Goal: Task Accomplishment & Management: Manage account settings

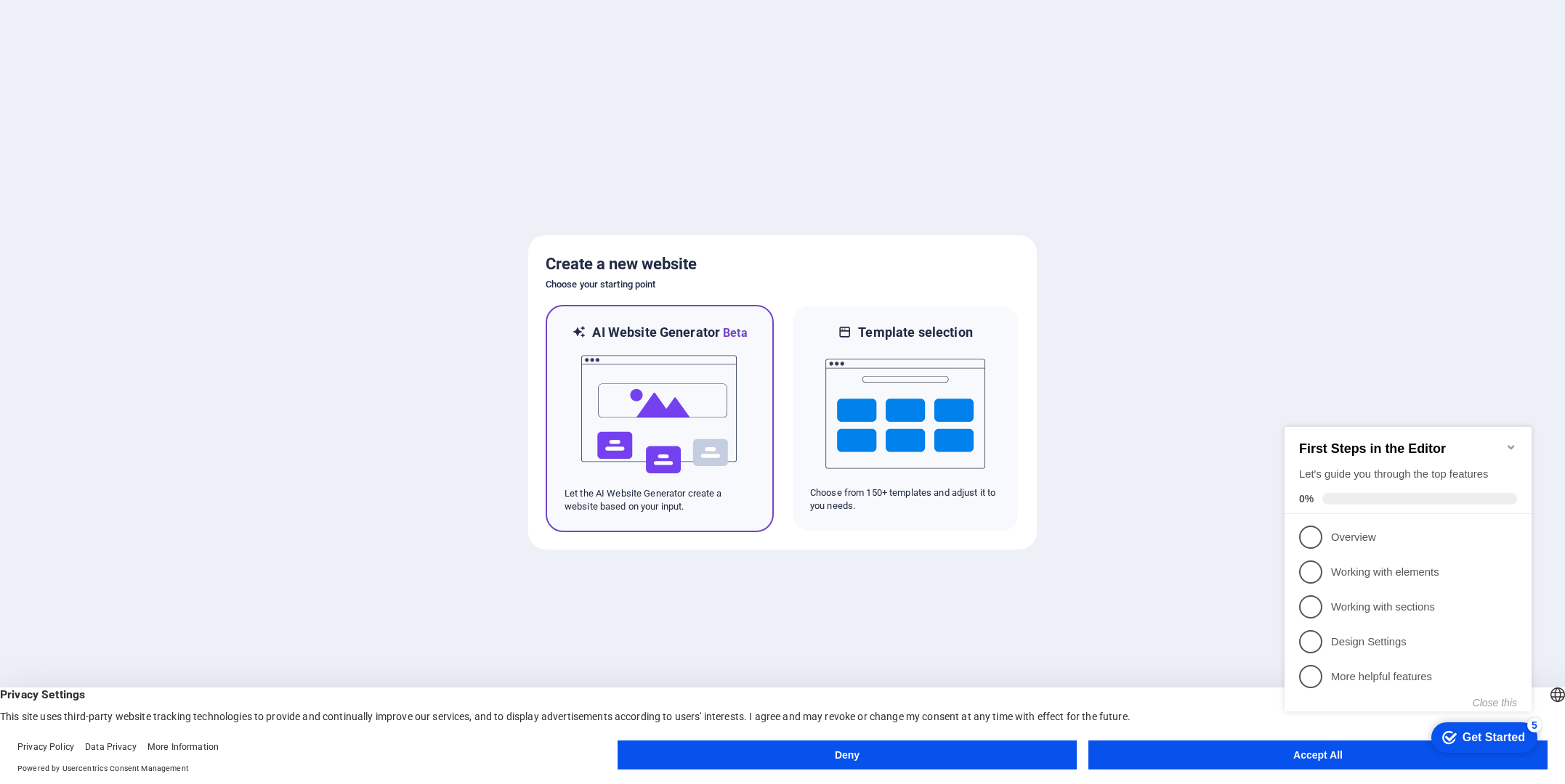
click at [655, 414] on img at bounding box center [660, 414] width 160 height 145
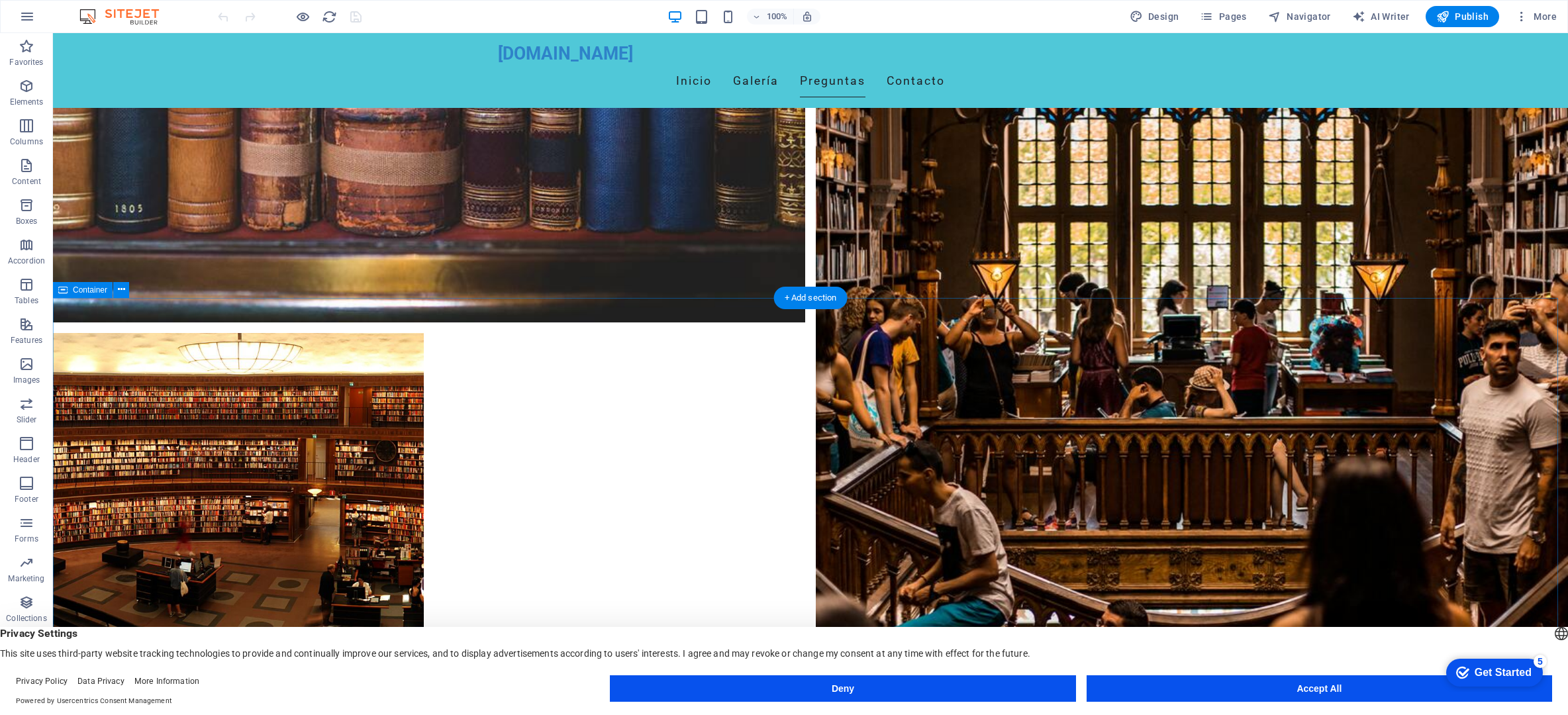
scroll to position [1722, 0]
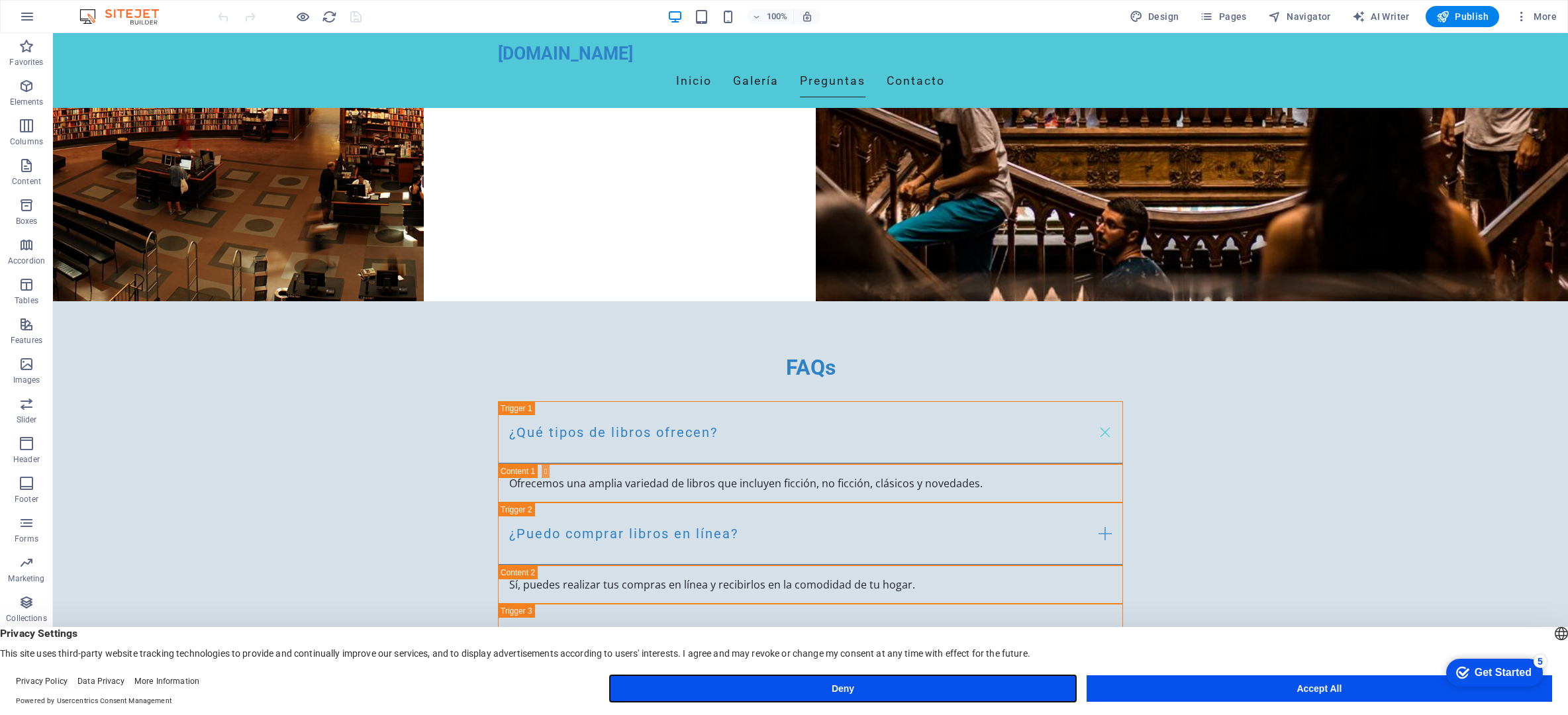
click at [832, 686] on button "Deny" at bounding box center [843, 688] width 466 height 27
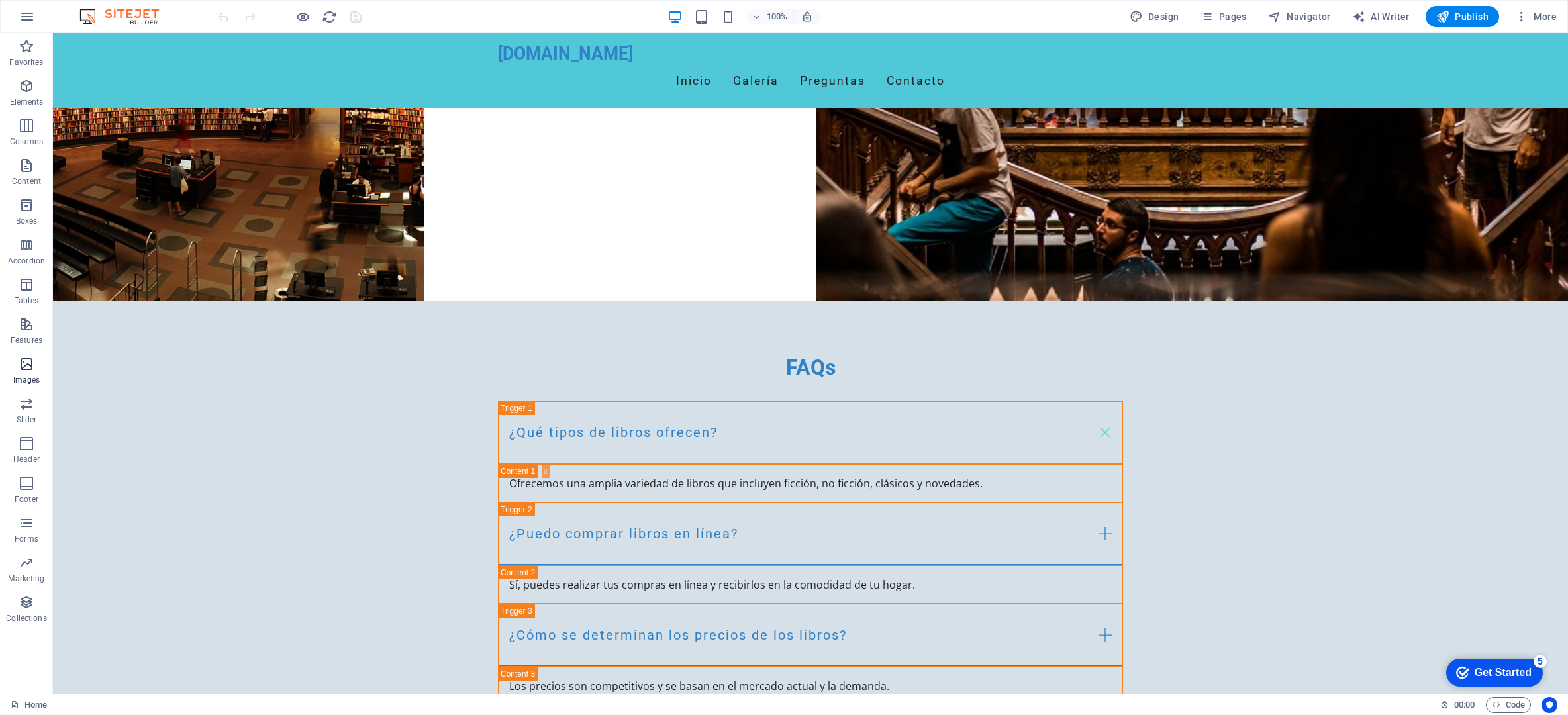
click at [27, 365] on icon "button" at bounding box center [26, 364] width 16 height 16
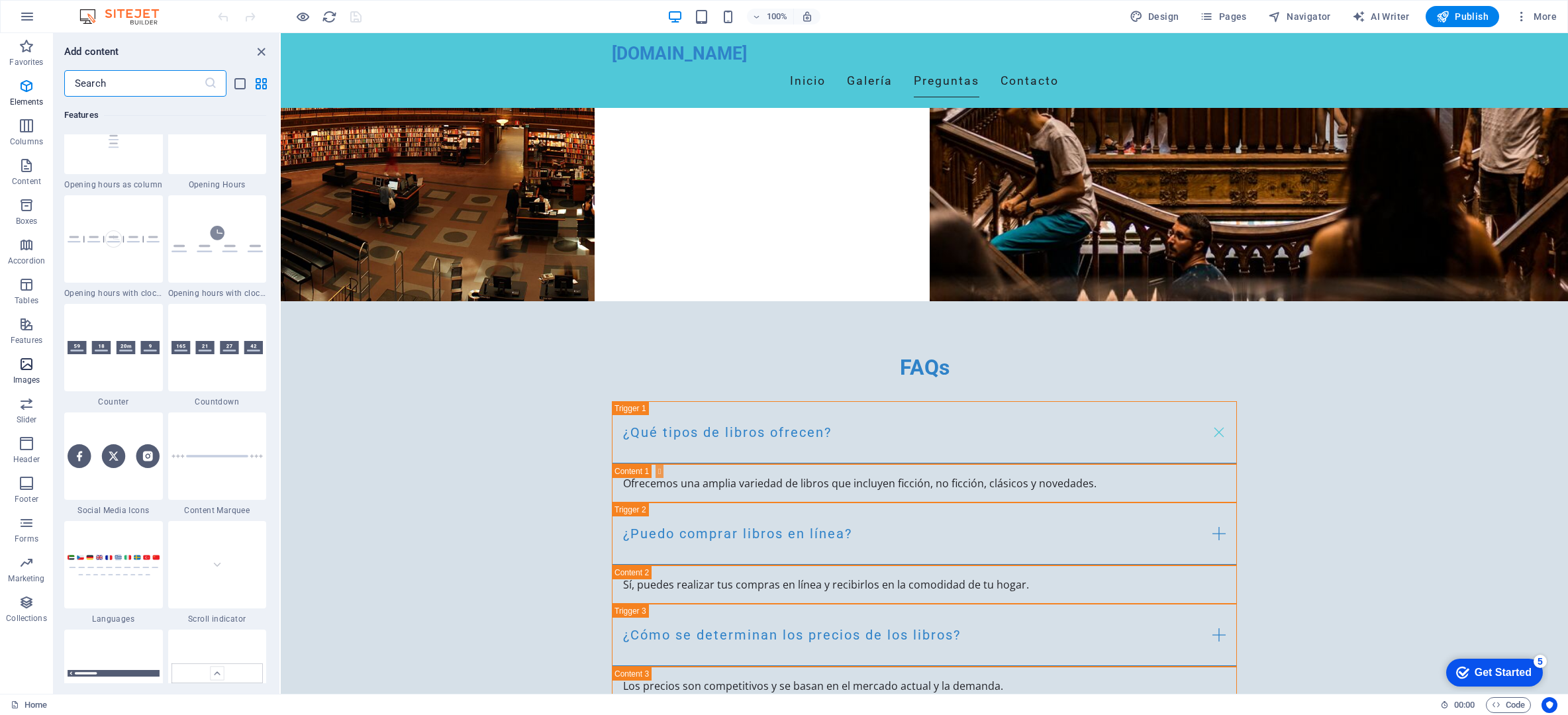
scroll to position [6715, 0]
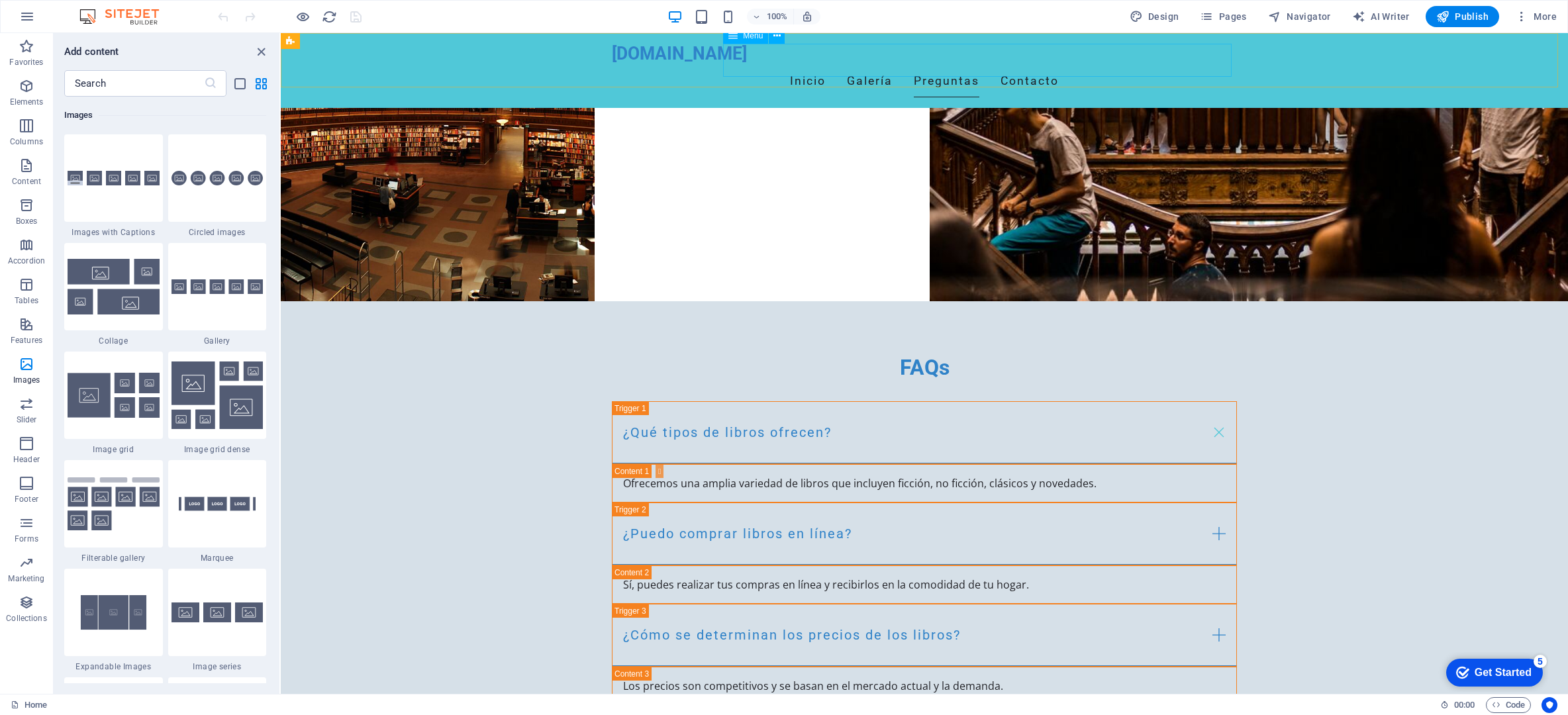
click at [924, 65] on nav "Inicio Galería Preguntas Contacto" at bounding box center [924, 81] width 625 height 33
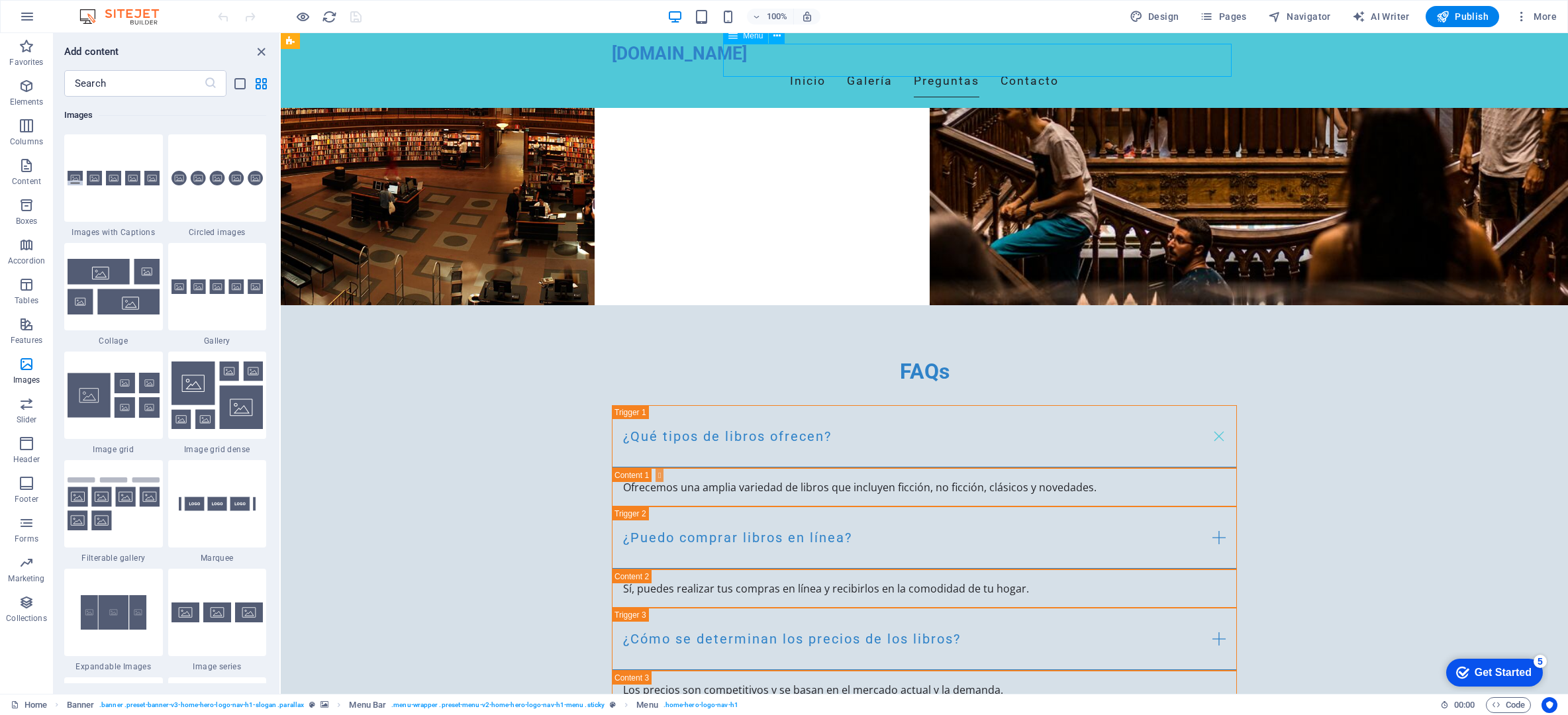
select select
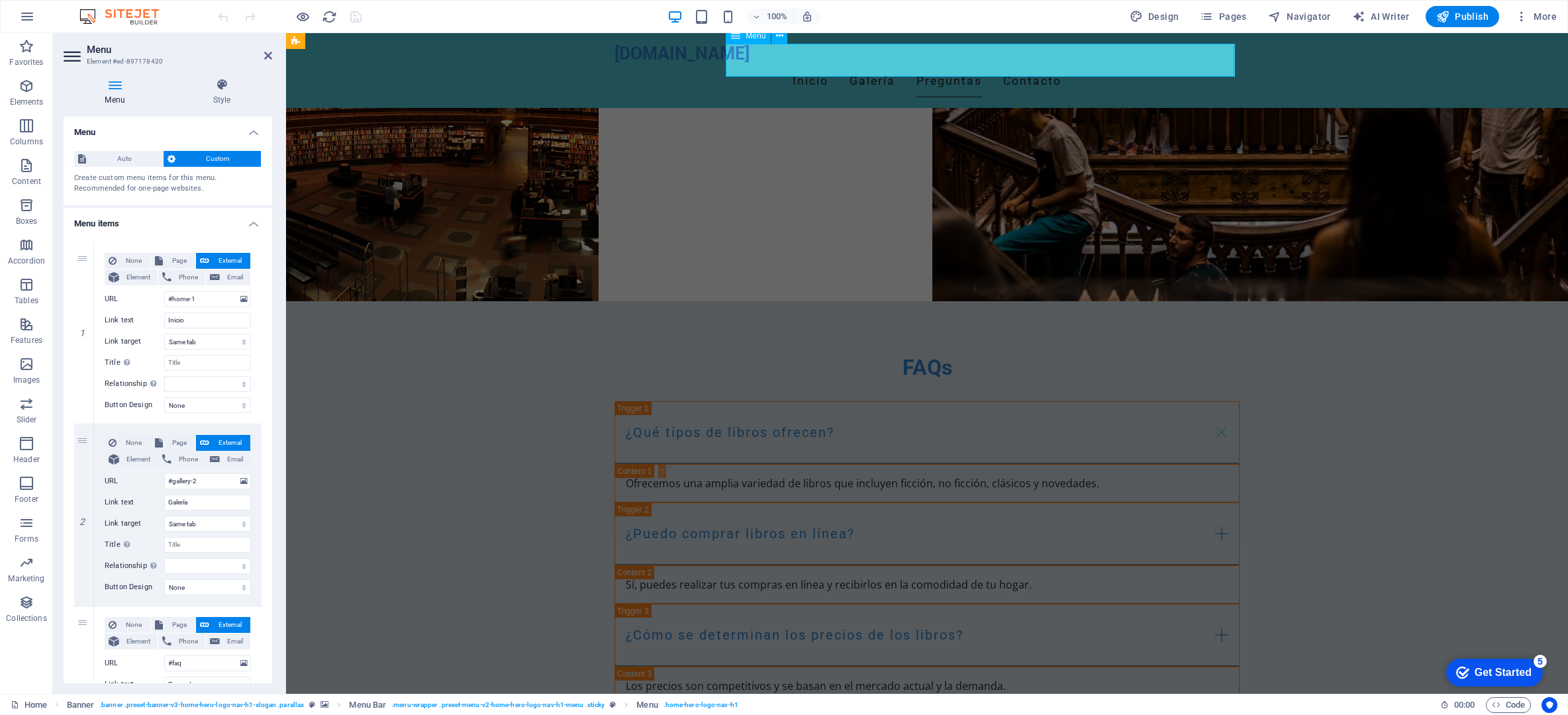
click at [924, 65] on nav "Inicio Galería Preguntas Contacto" at bounding box center [927, 81] width 625 height 33
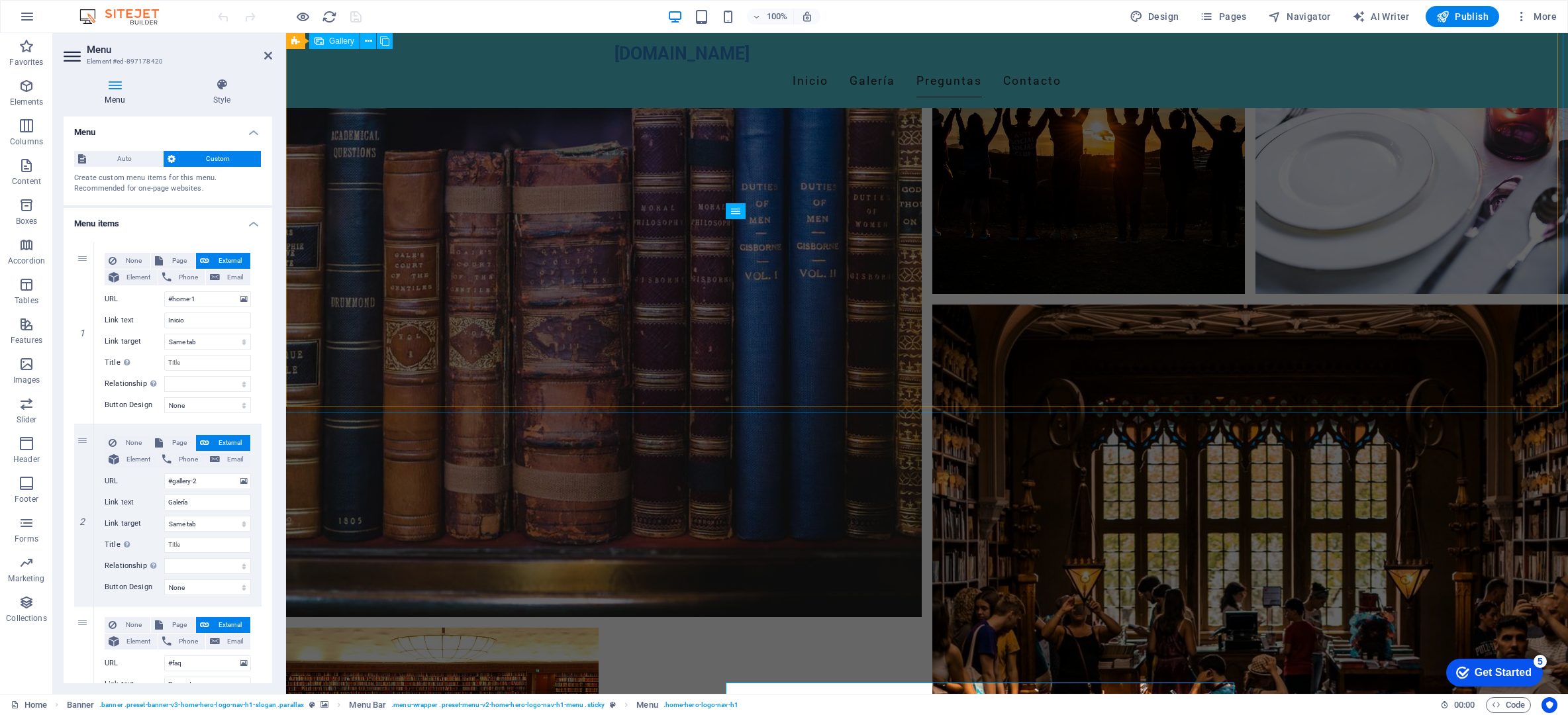
scroll to position [686, 0]
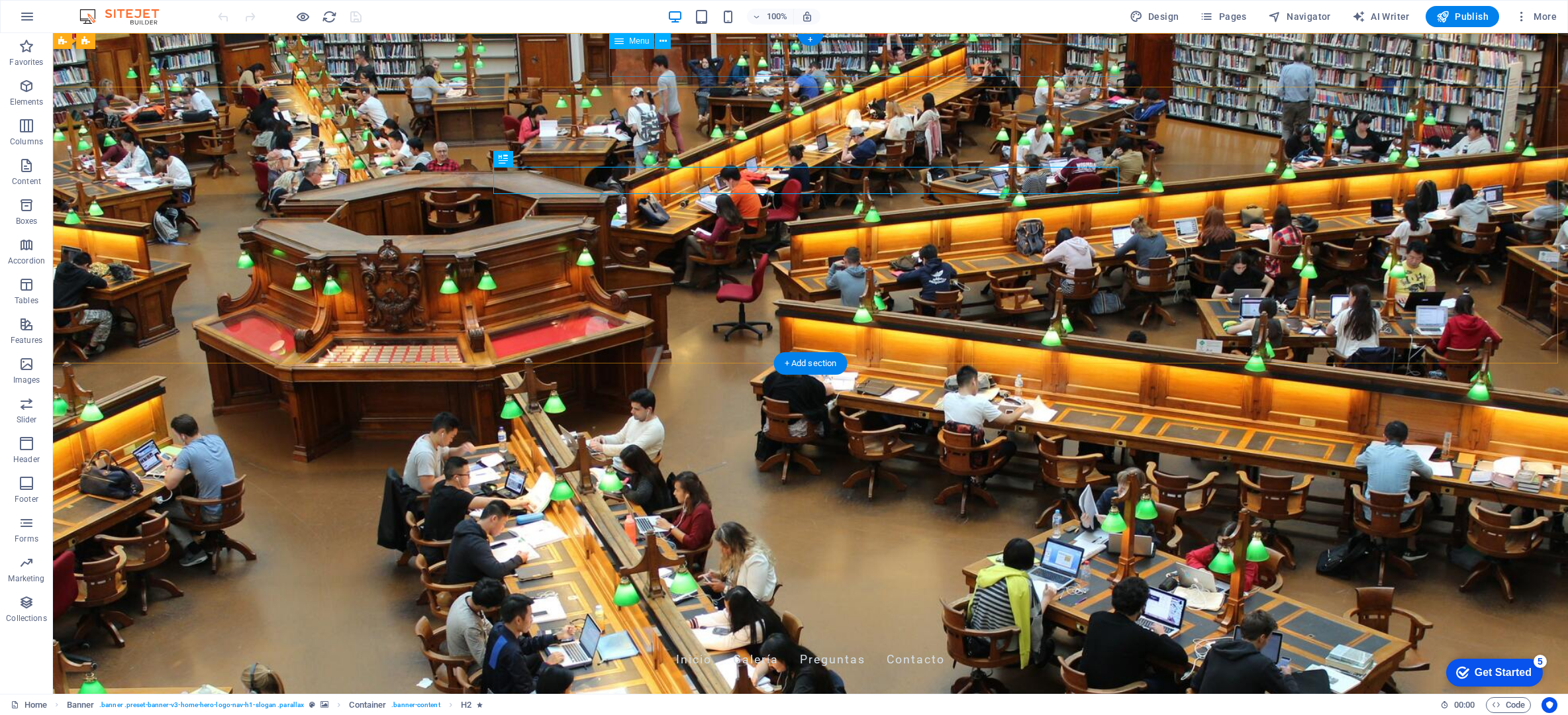
click at [809, 644] on nav "Inicio Galería Preguntas Contacto" at bounding box center [810, 660] width 625 height 33
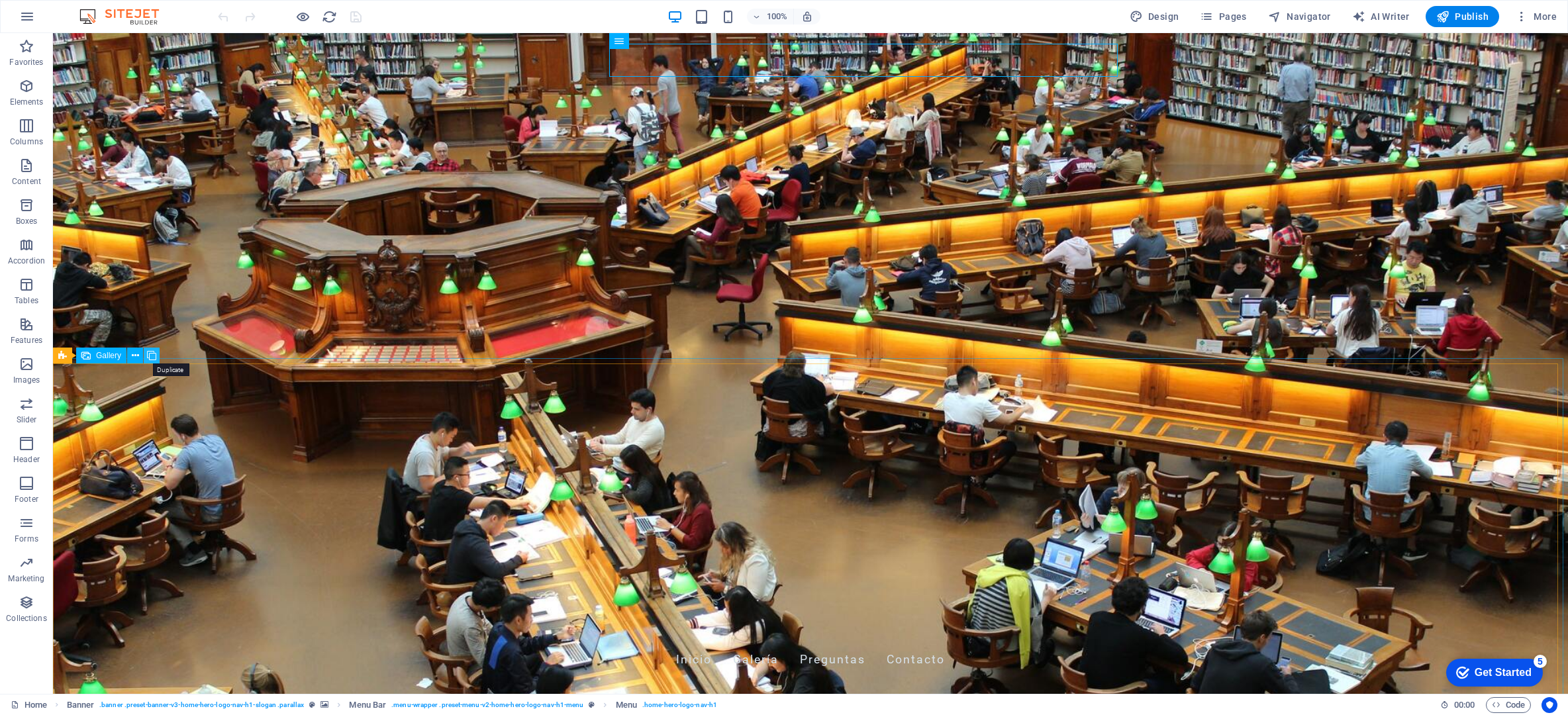
click at [151, 358] on icon at bounding box center [151, 356] width 10 height 14
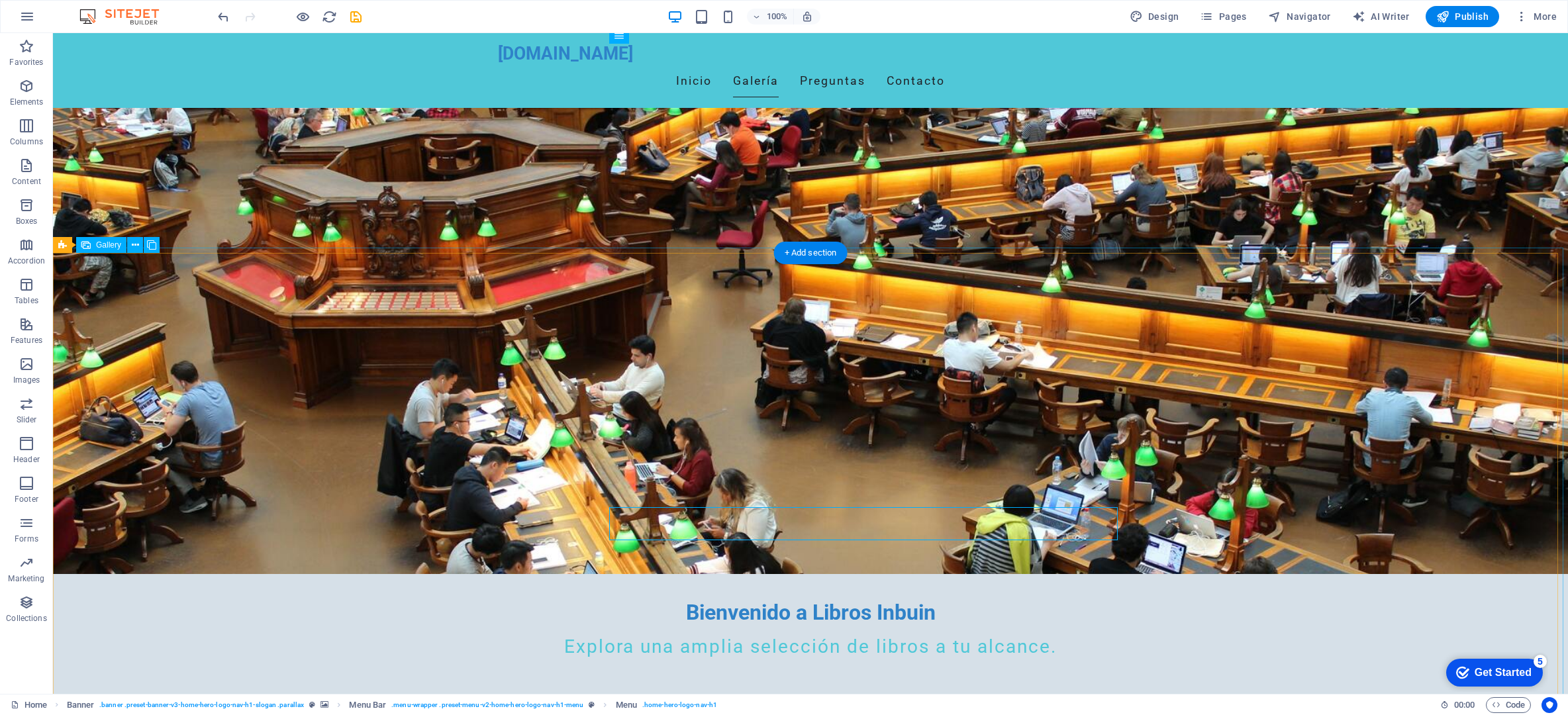
scroll to position [111, 0]
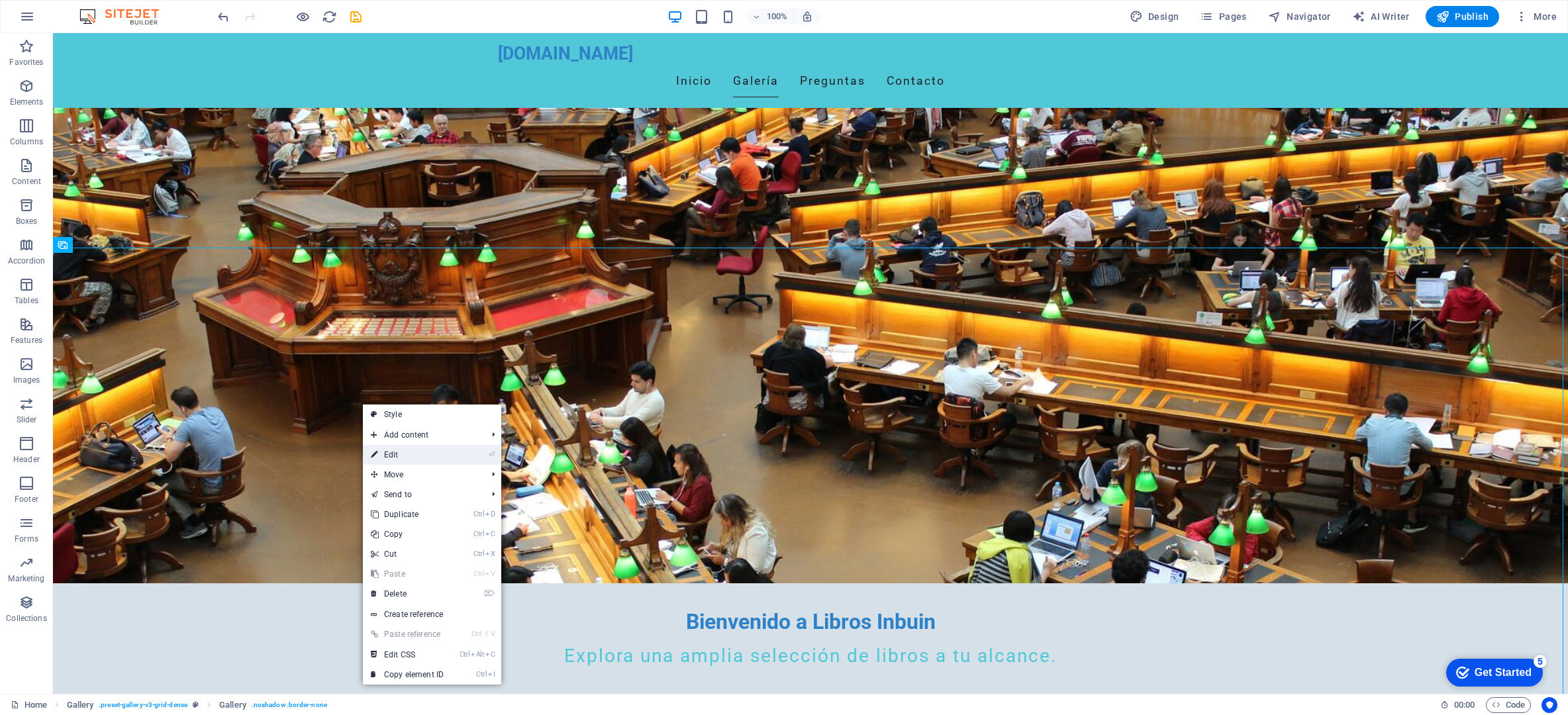
click at [381, 453] on link "⏎ Edit" at bounding box center [407, 454] width 89 height 20
select select "px"
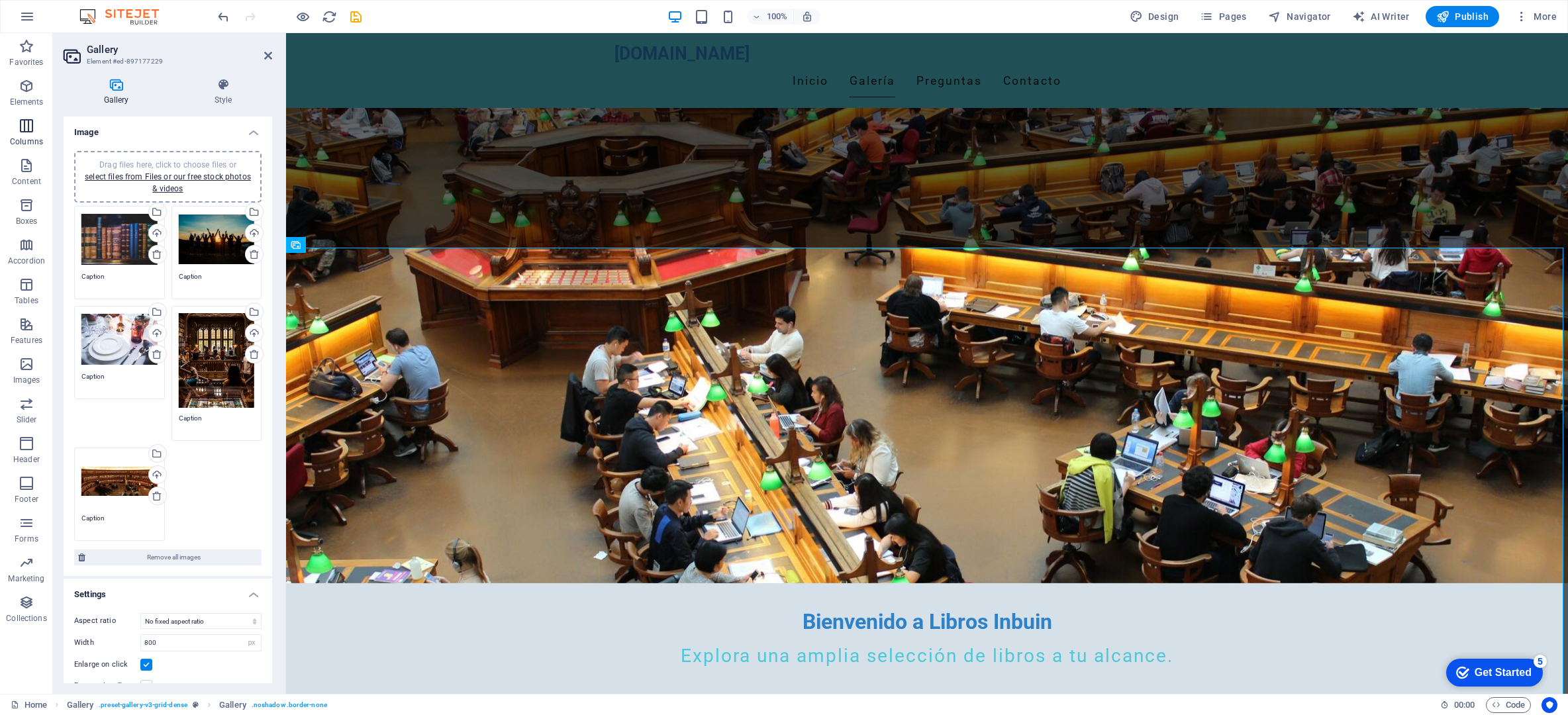
click at [28, 133] on icon "button" at bounding box center [26, 126] width 16 height 16
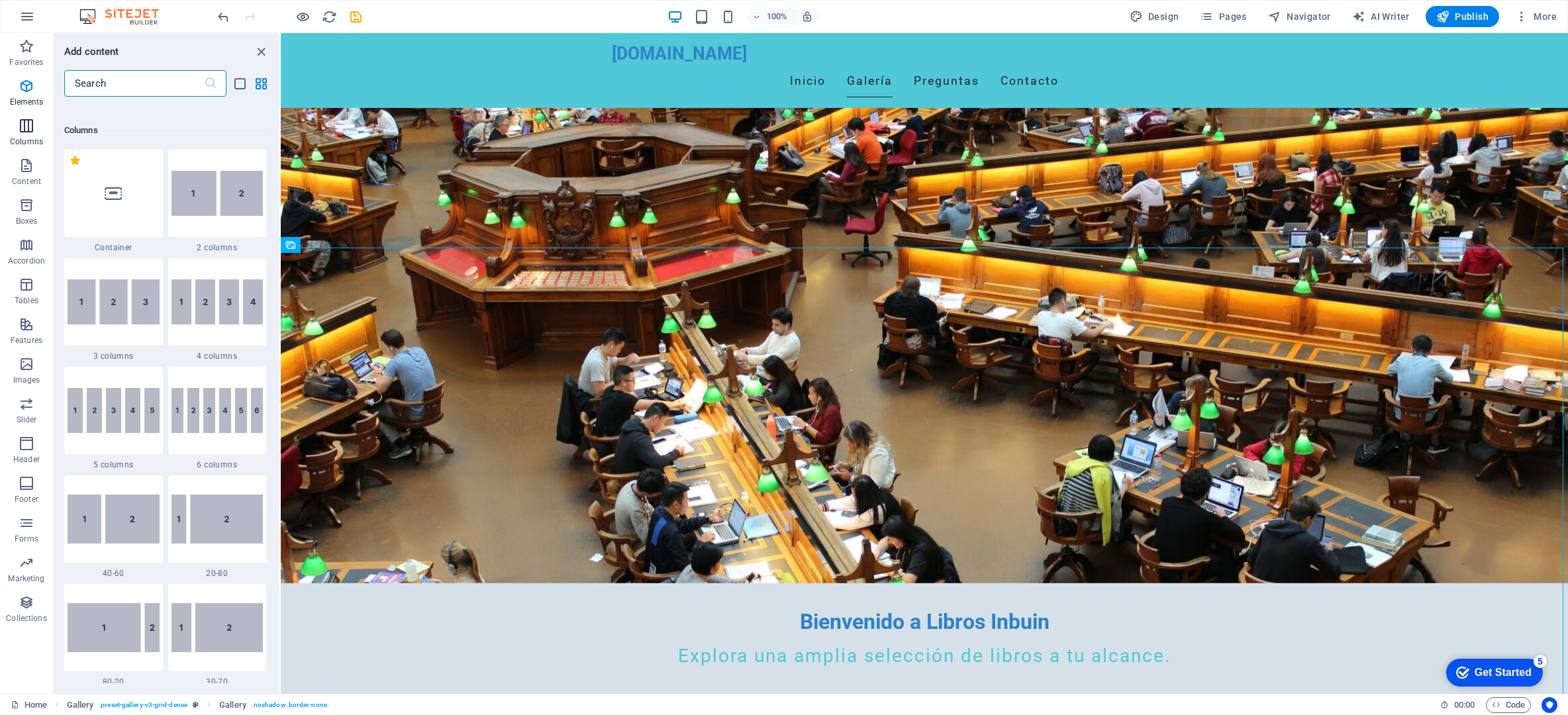
scroll to position [655, 0]
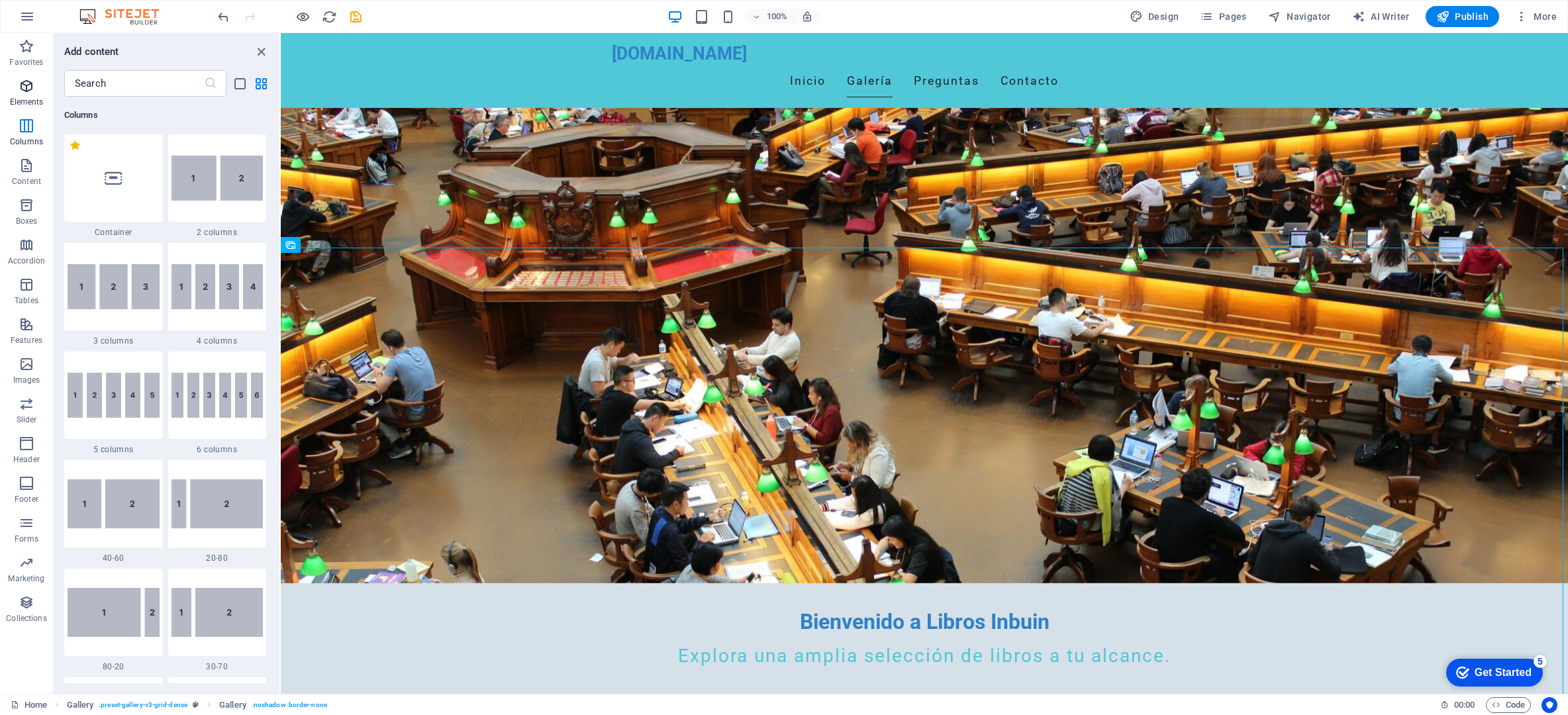
click at [25, 87] on icon "button" at bounding box center [26, 86] width 16 height 16
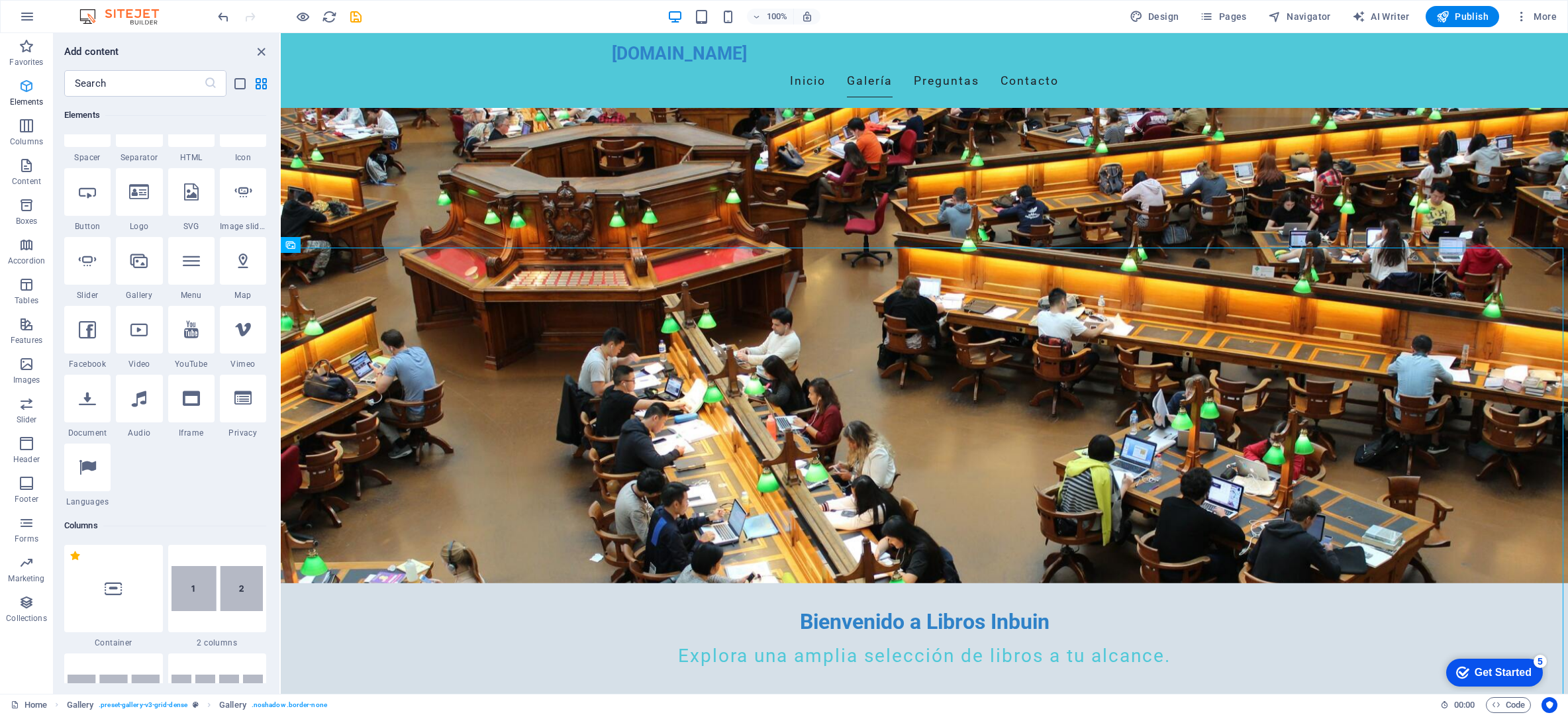
scroll to position [141, 0]
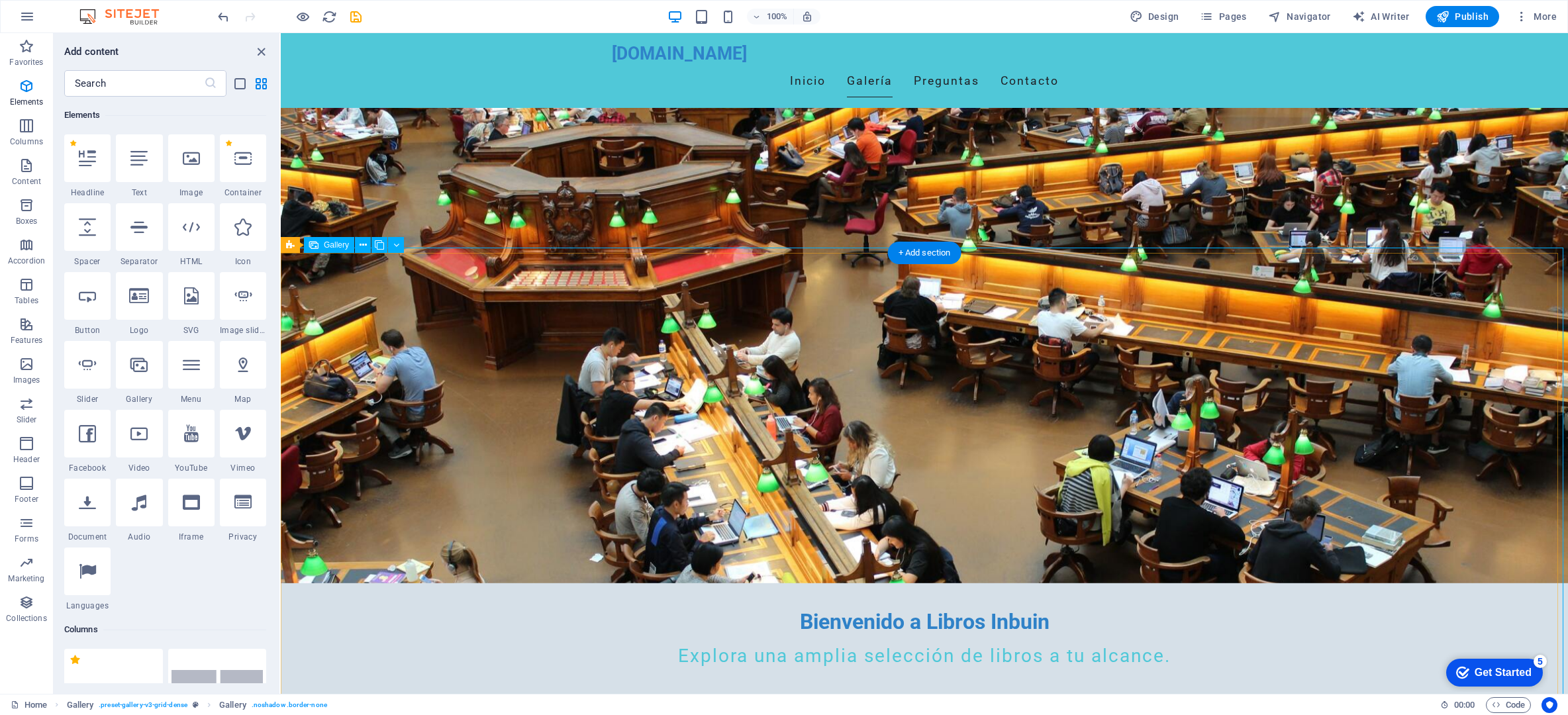
click at [30, 598] on icon "button" at bounding box center [26, 602] width 16 height 16
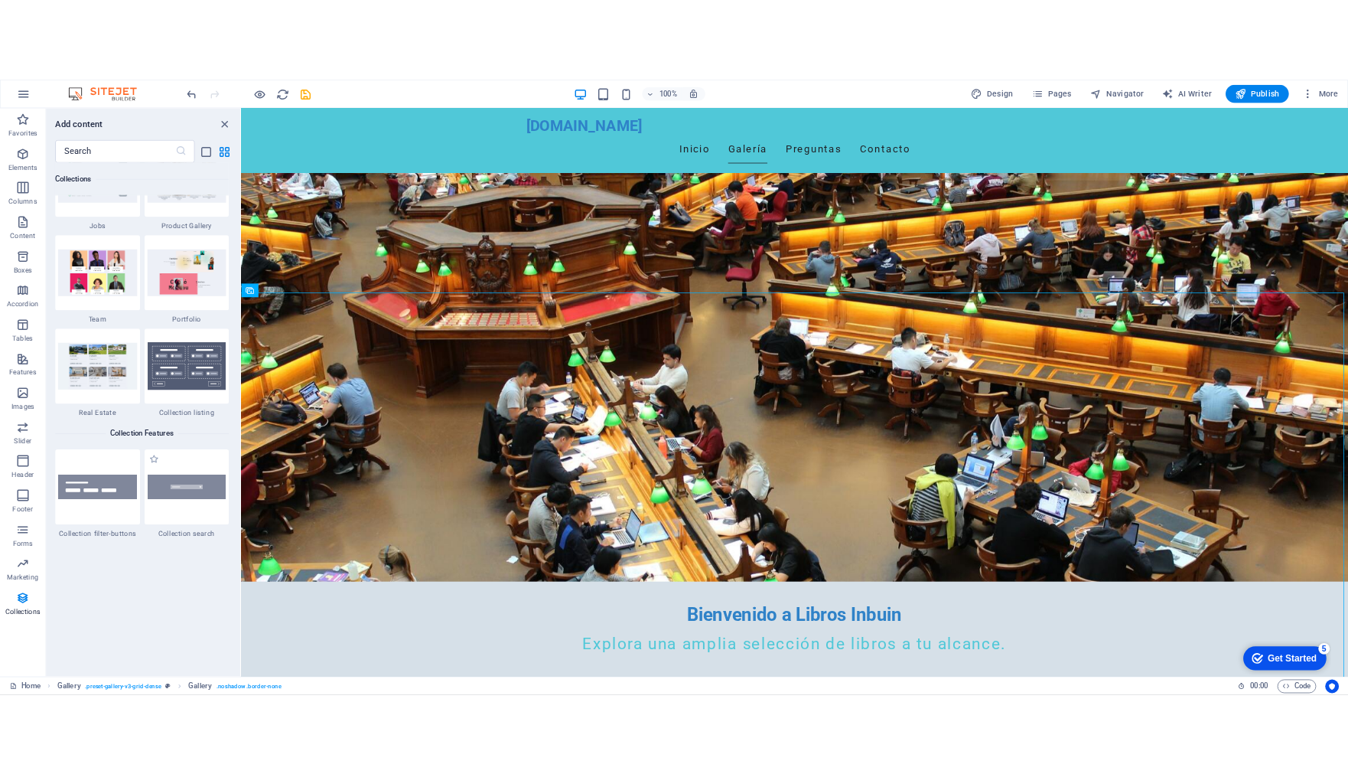
scroll to position [14236, 0]
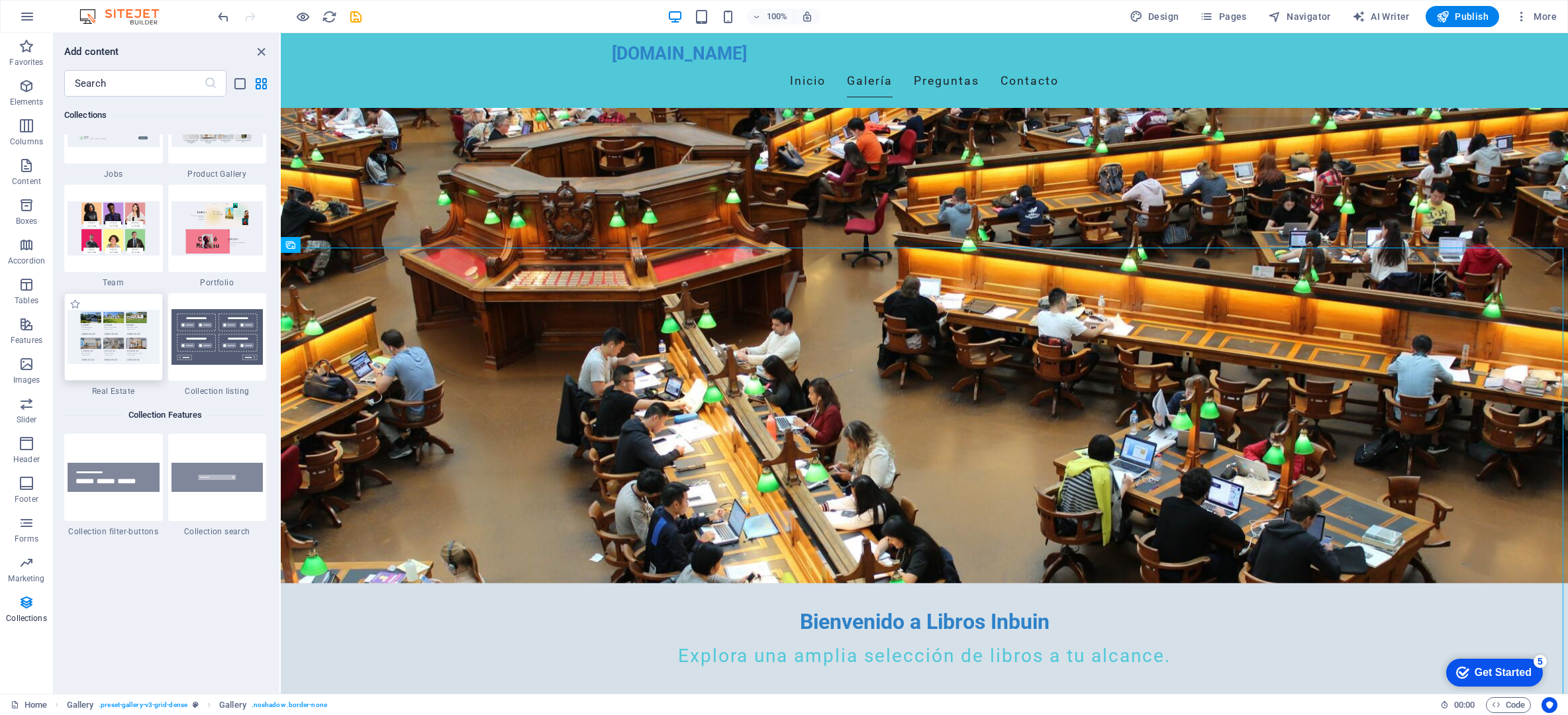
click at [99, 342] on img at bounding box center [113, 337] width 92 height 54
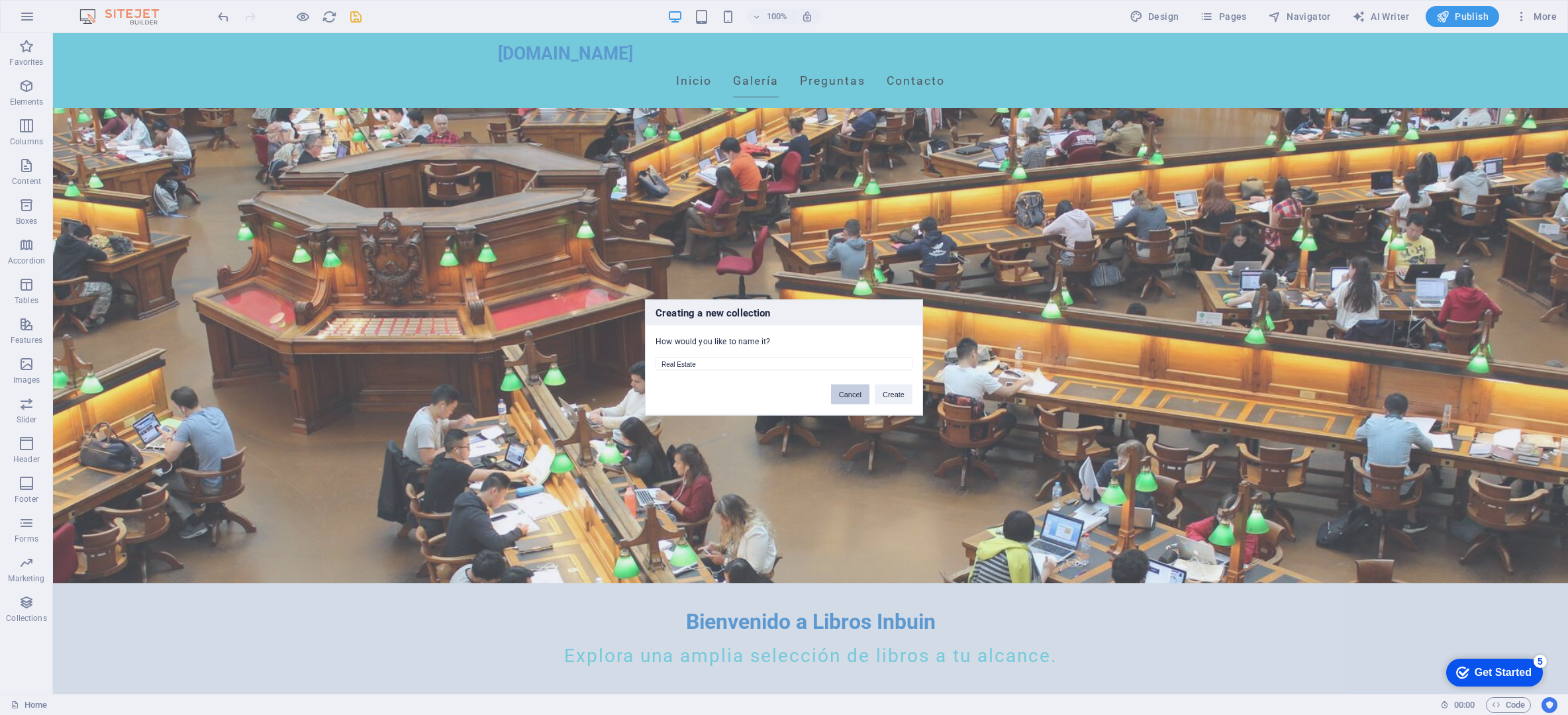
click at [850, 393] on button "Cancel" at bounding box center [850, 395] width 38 height 20
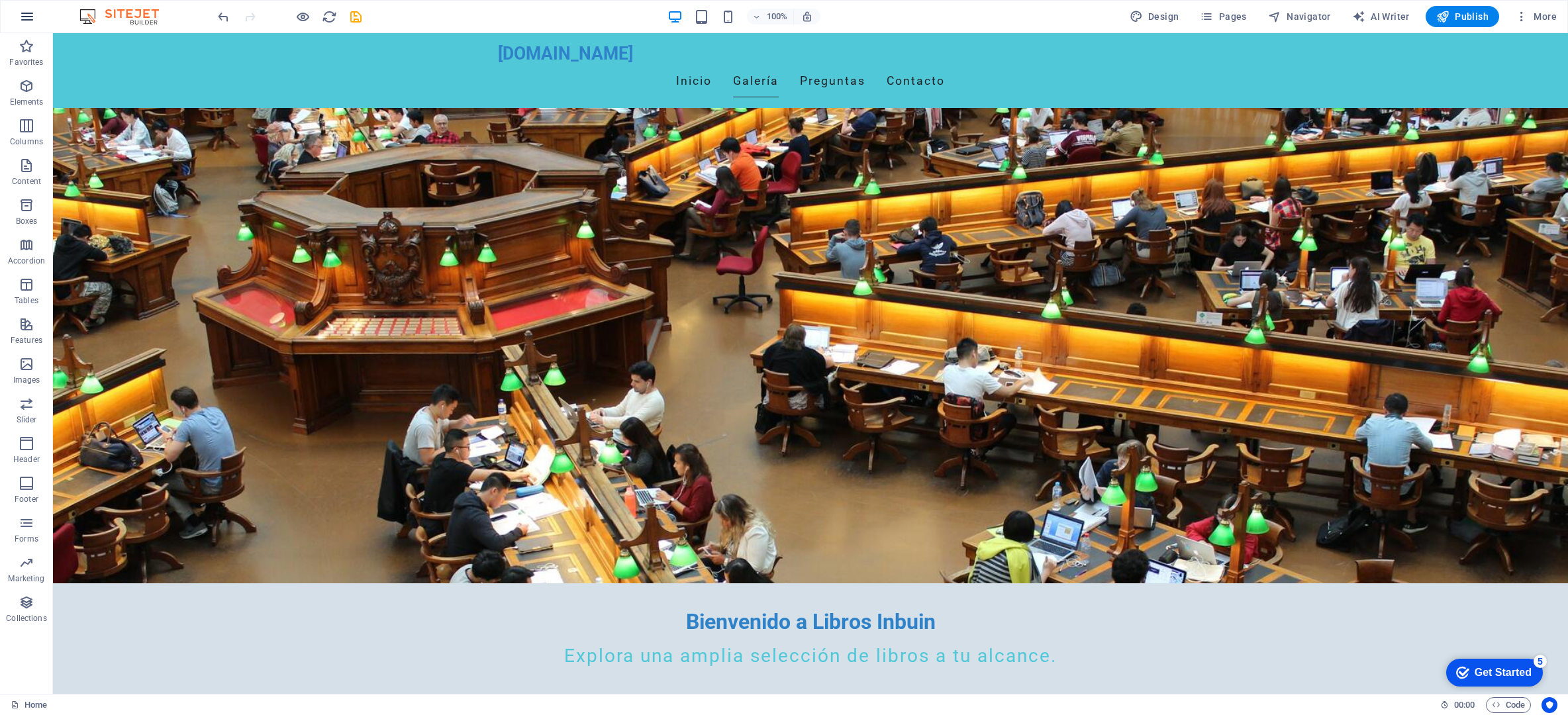
click at [26, 18] on icon "button" at bounding box center [27, 16] width 16 height 16
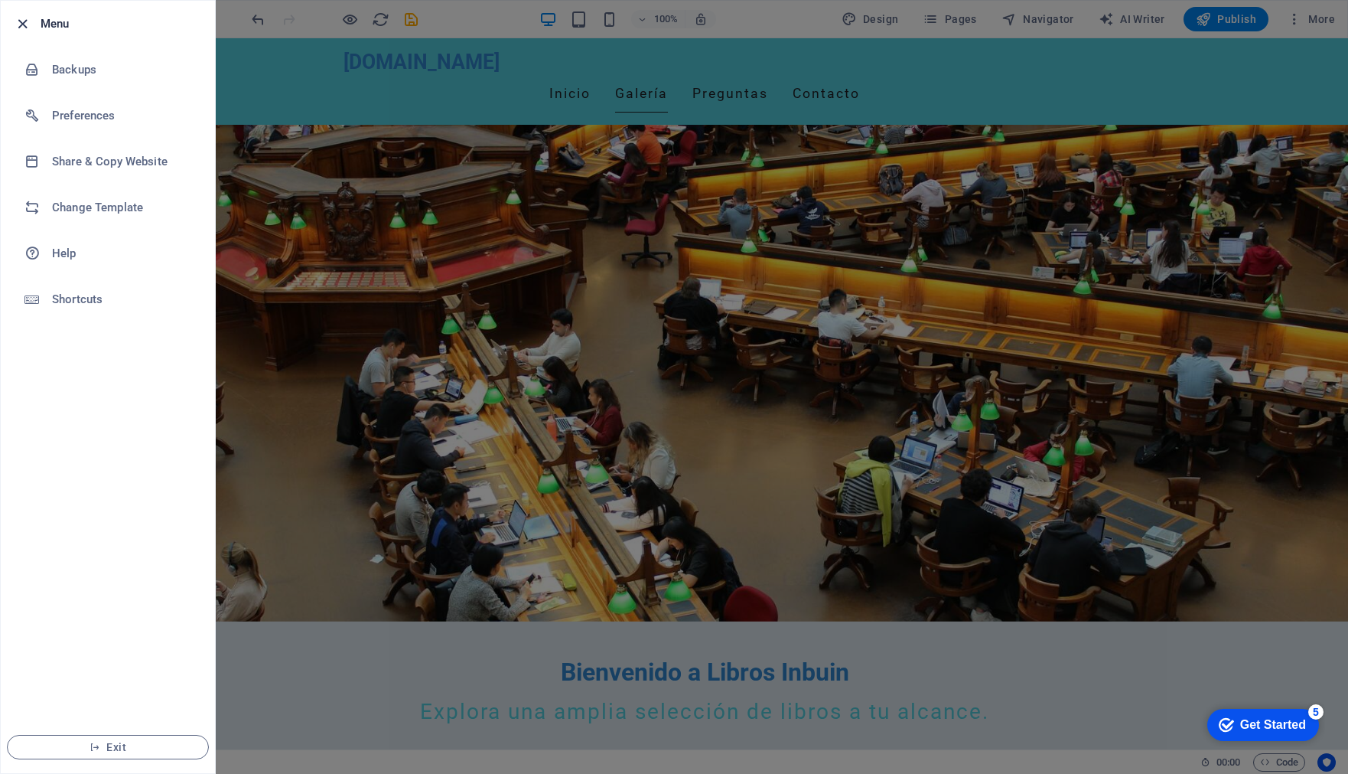
click at [23, 25] on icon "button" at bounding box center [23, 24] width 18 height 18
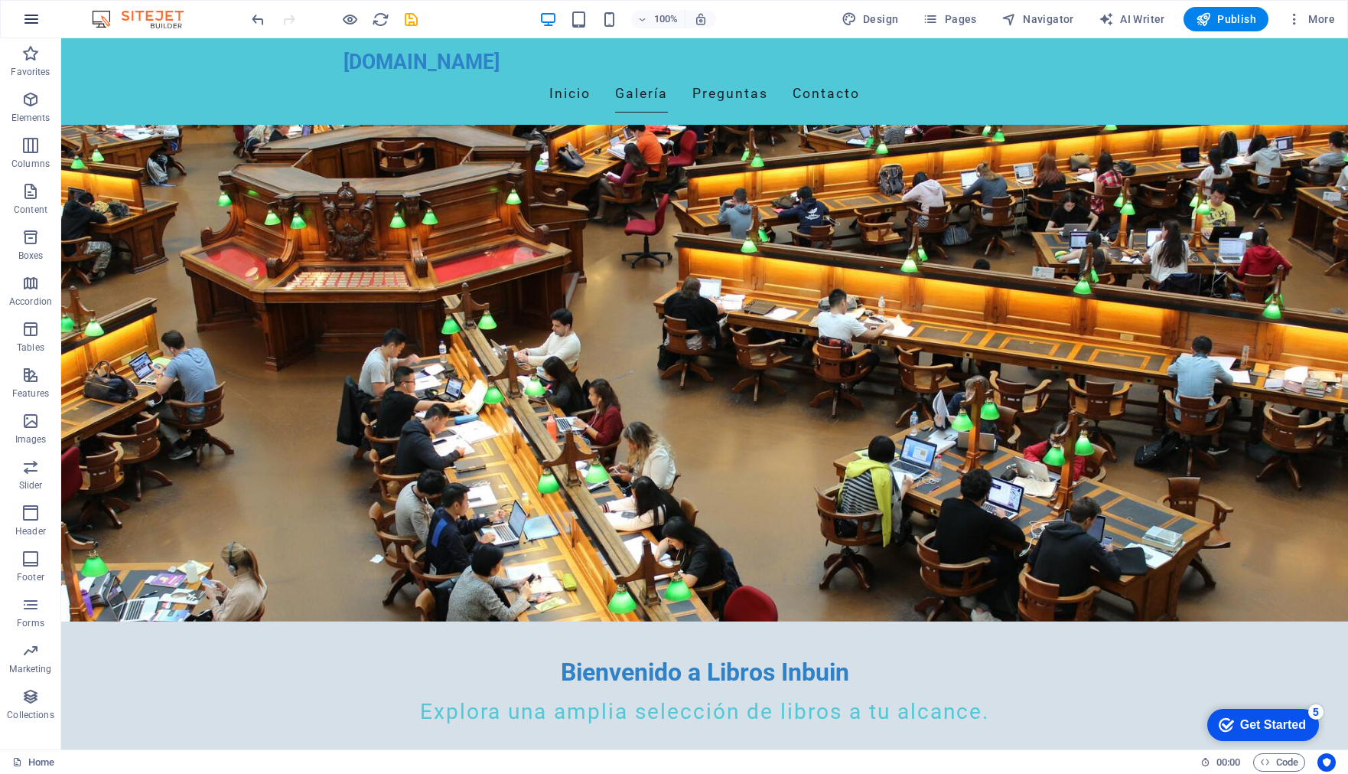
click at [27, 18] on icon "button" at bounding box center [31, 19] width 18 height 18
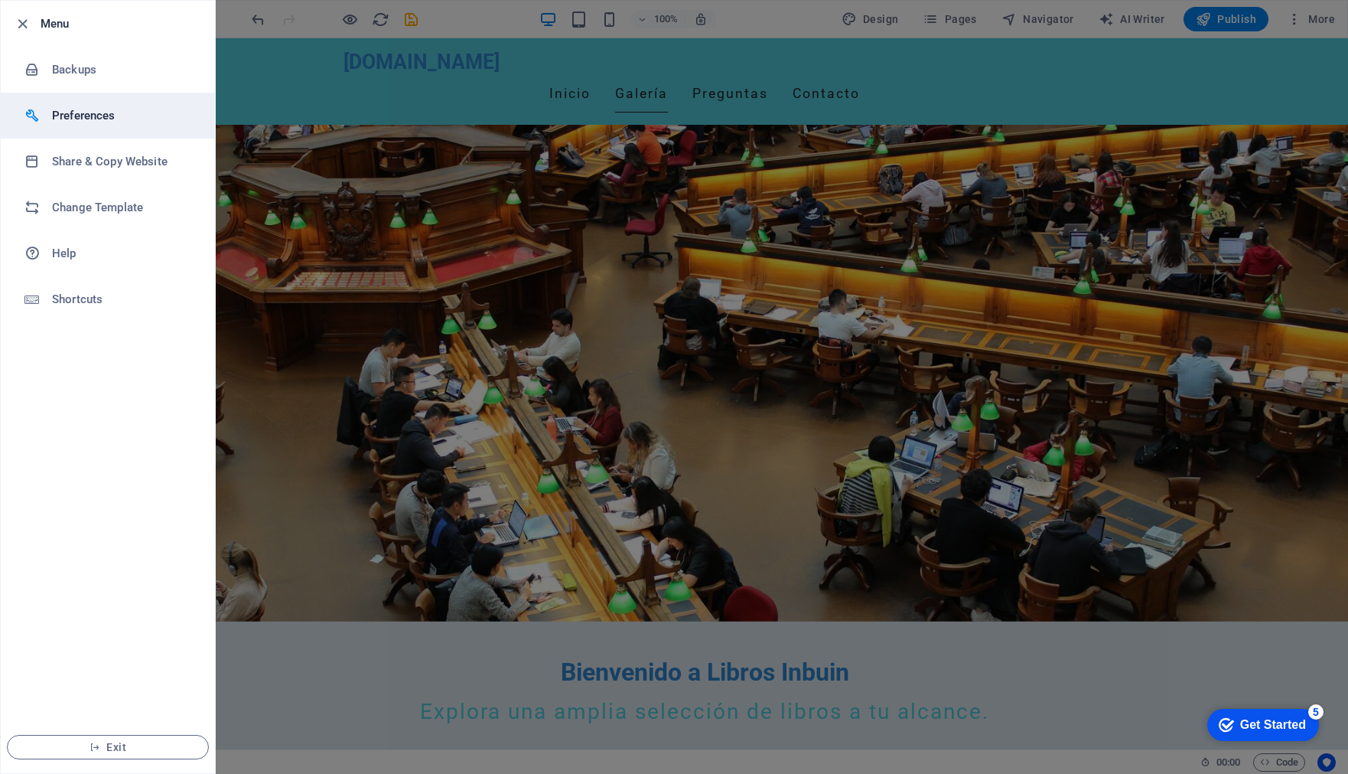
click at [70, 118] on h6 "Preferences" at bounding box center [123, 115] width 142 height 18
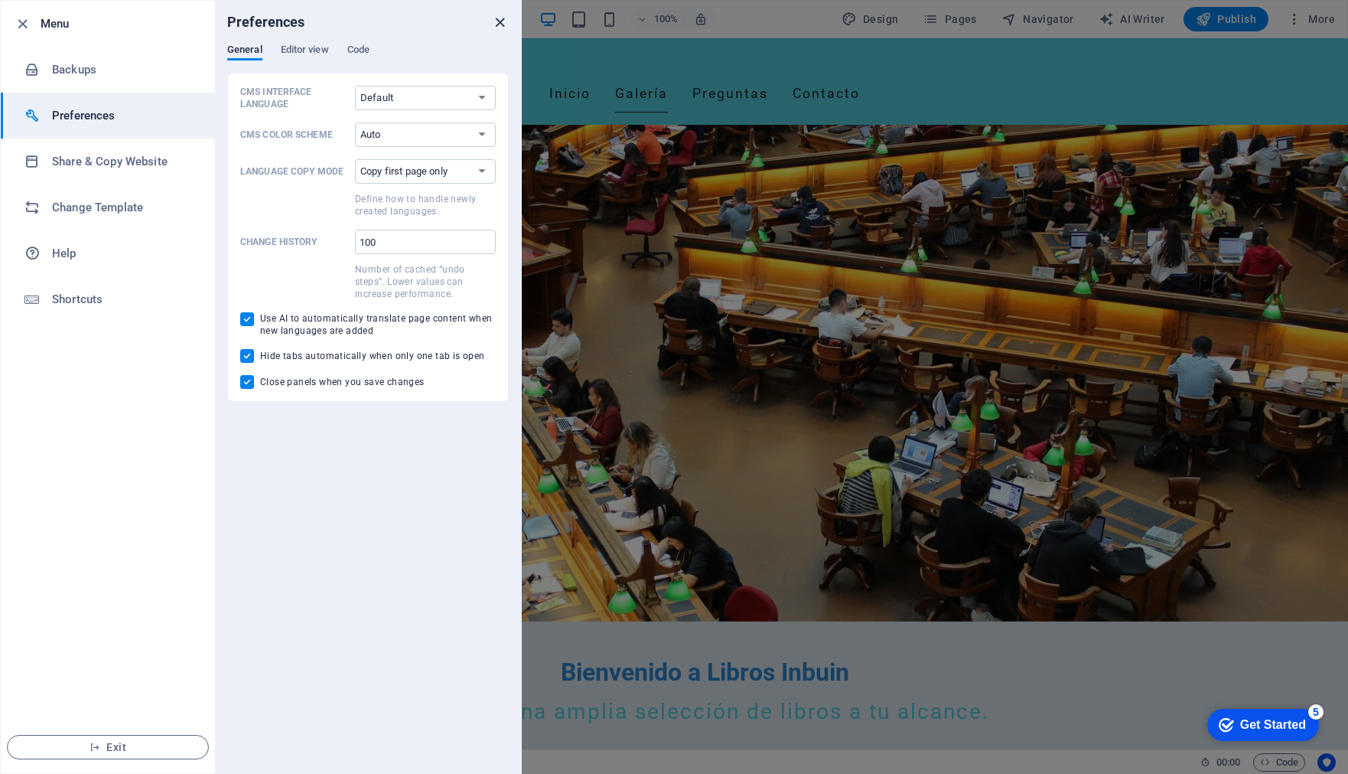
click at [500, 20] on icon "close" at bounding box center [500, 23] width 18 height 18
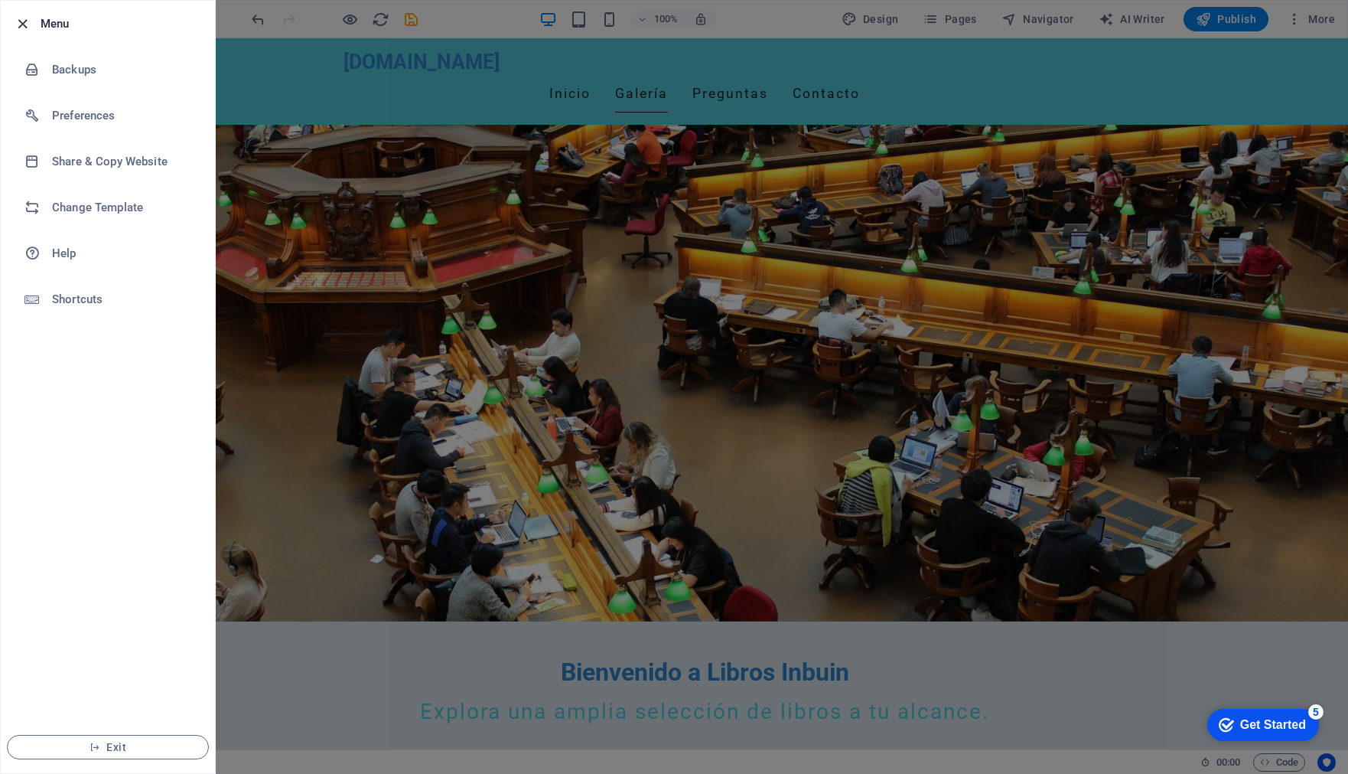
click at [18, 24] on icon "button" at bounding box center [23, 24] width 18 height 18
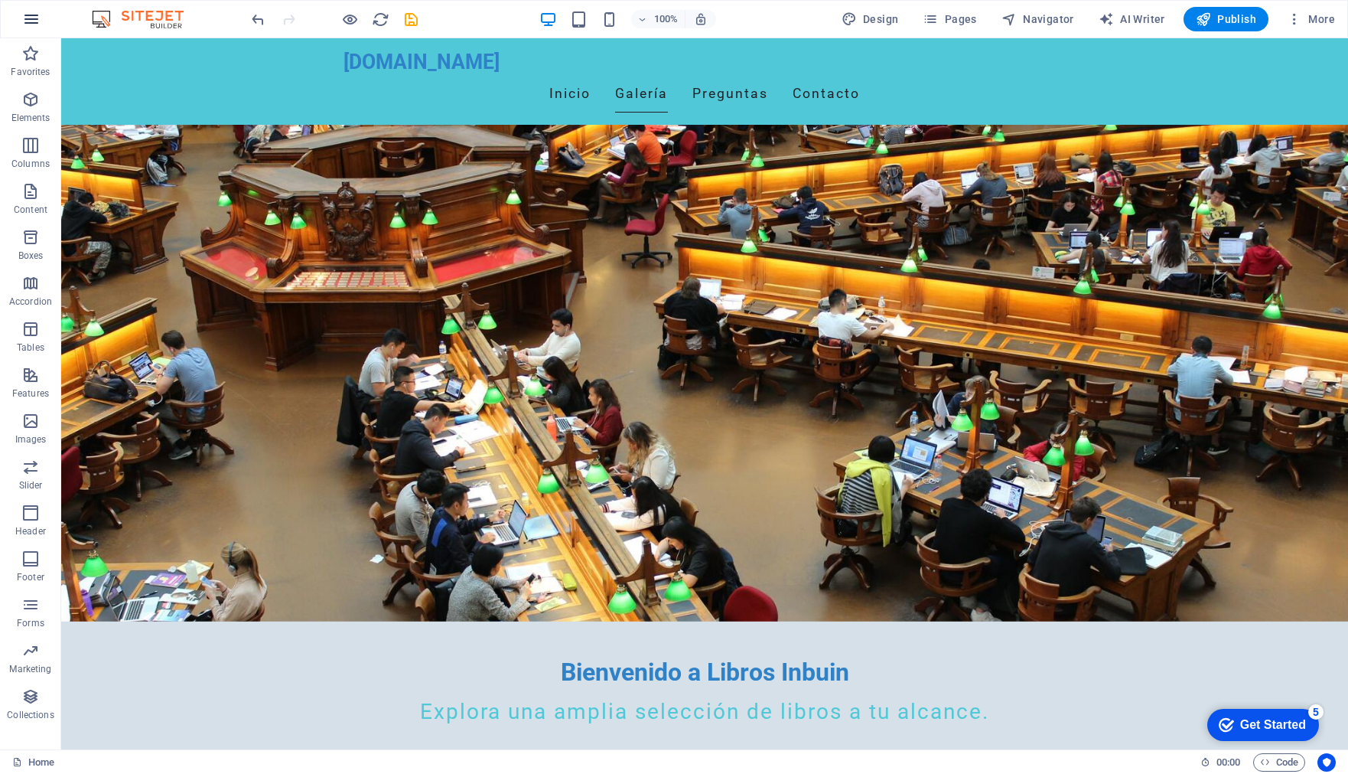
click at [34, 22] on icon "button" at bounding box center [31, 19] width 18 height 18
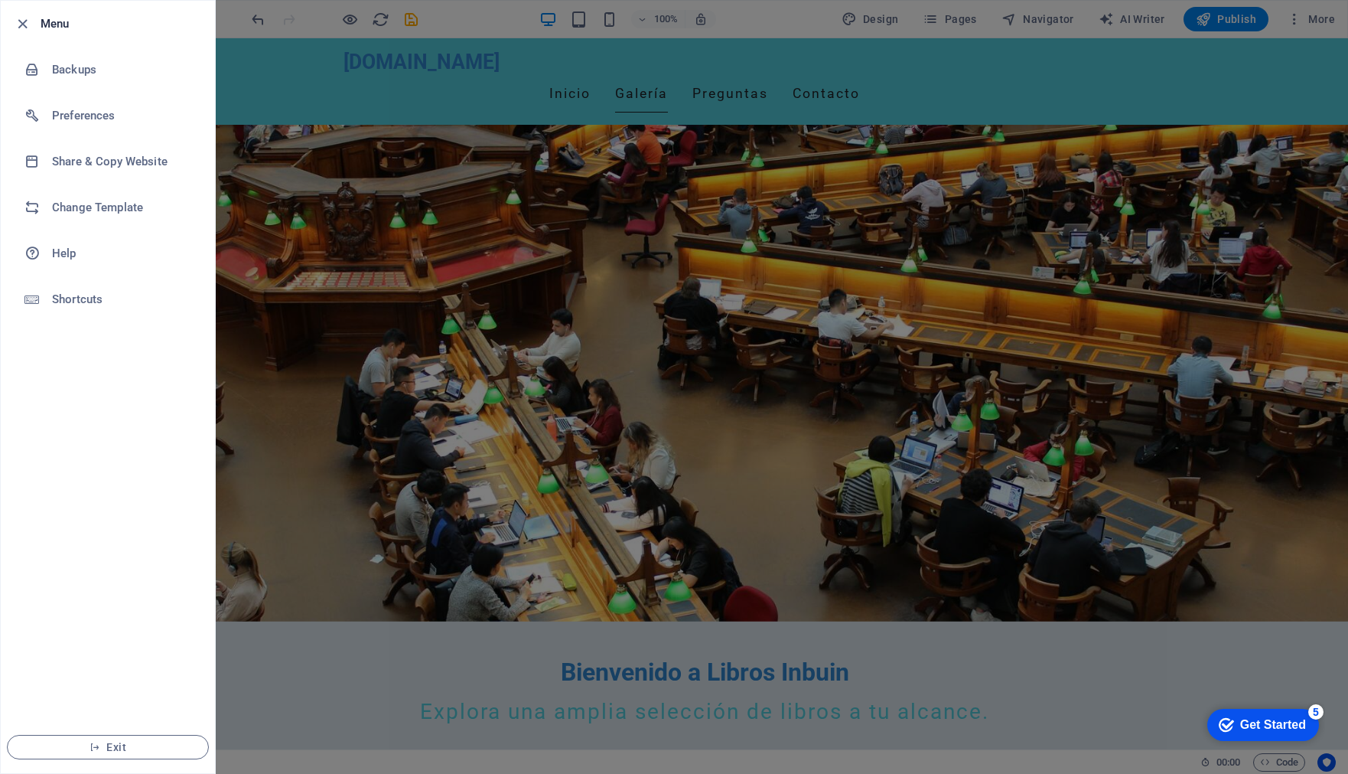
click at [1319, 15] on div at bounding box center [674, 387] width 1348 height 774
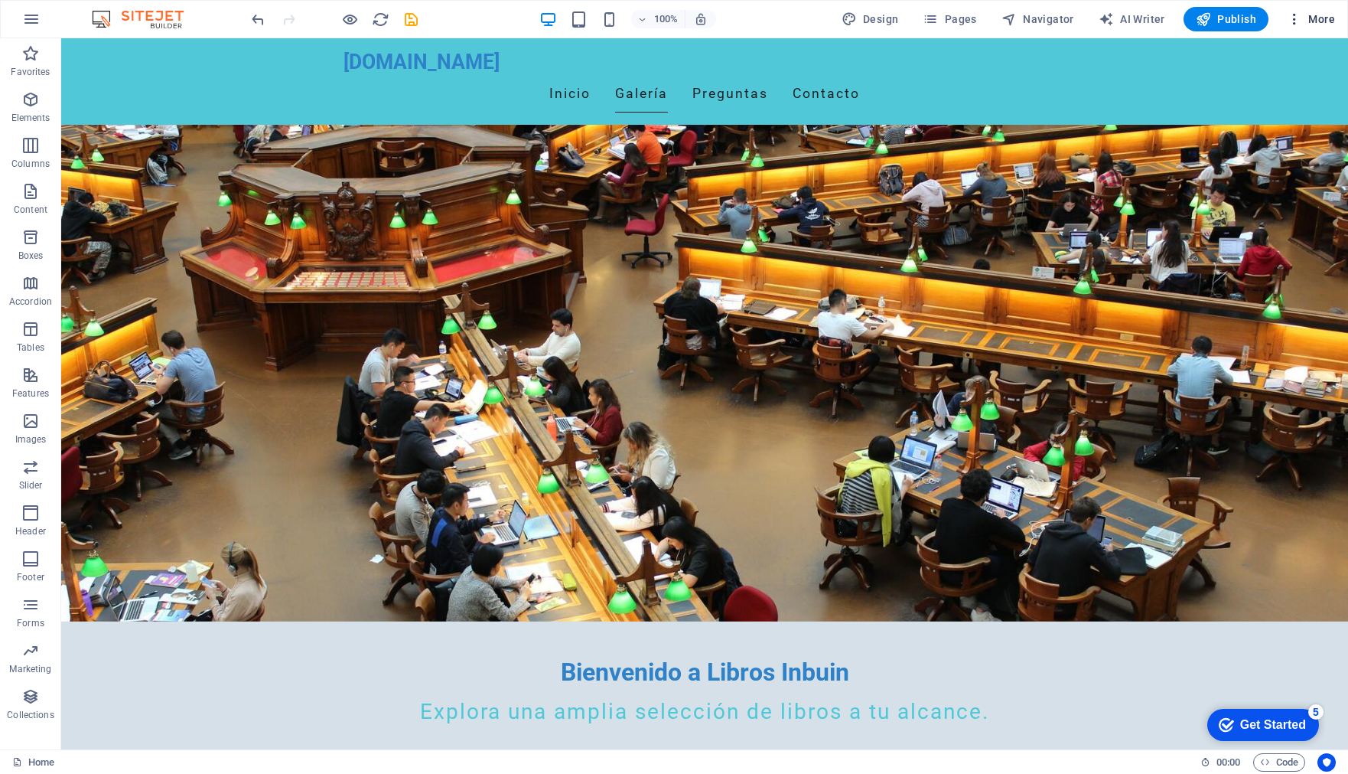
click at [1301, 15] on icon "button" at bounding box center [1294, 18] width 15 height 15
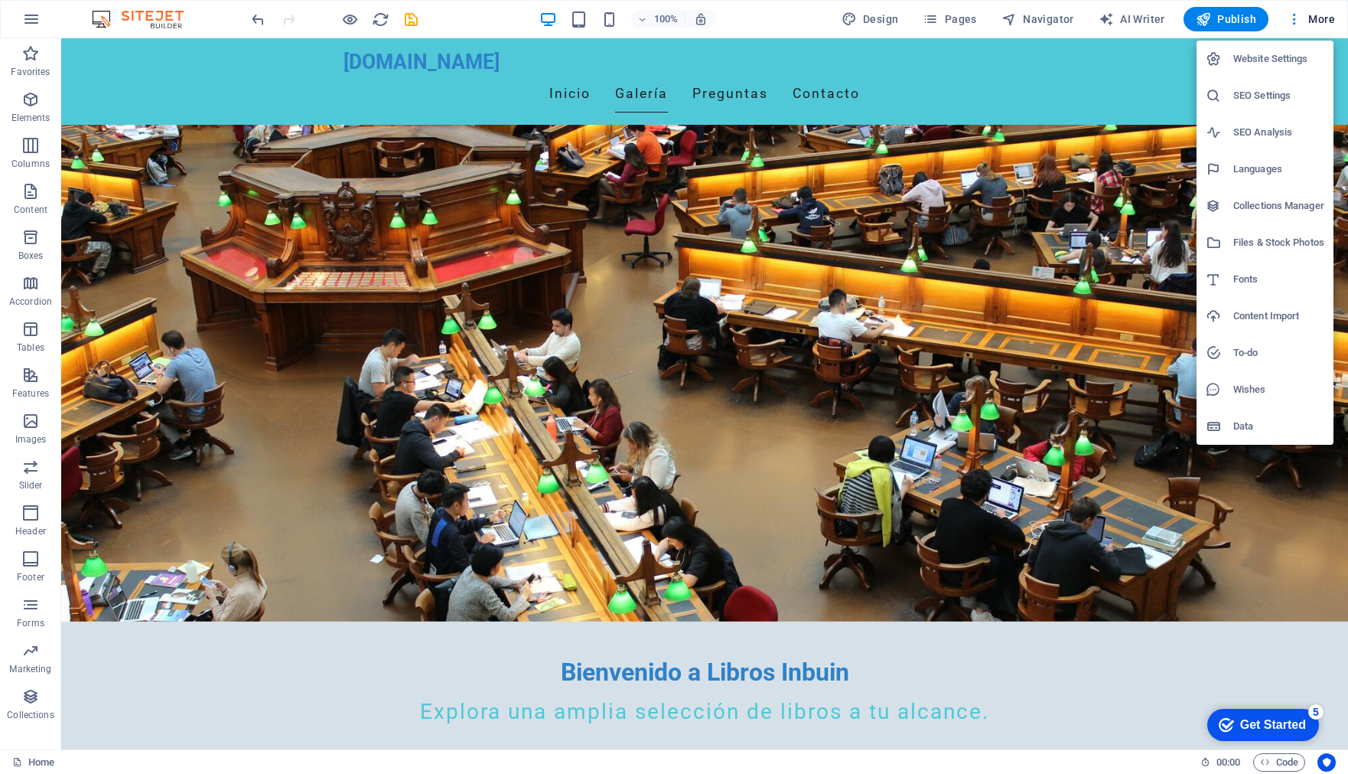
click at [1263, 64] on h6 "Website Settings" at bounding box center [1278, 59] width 91 height 18
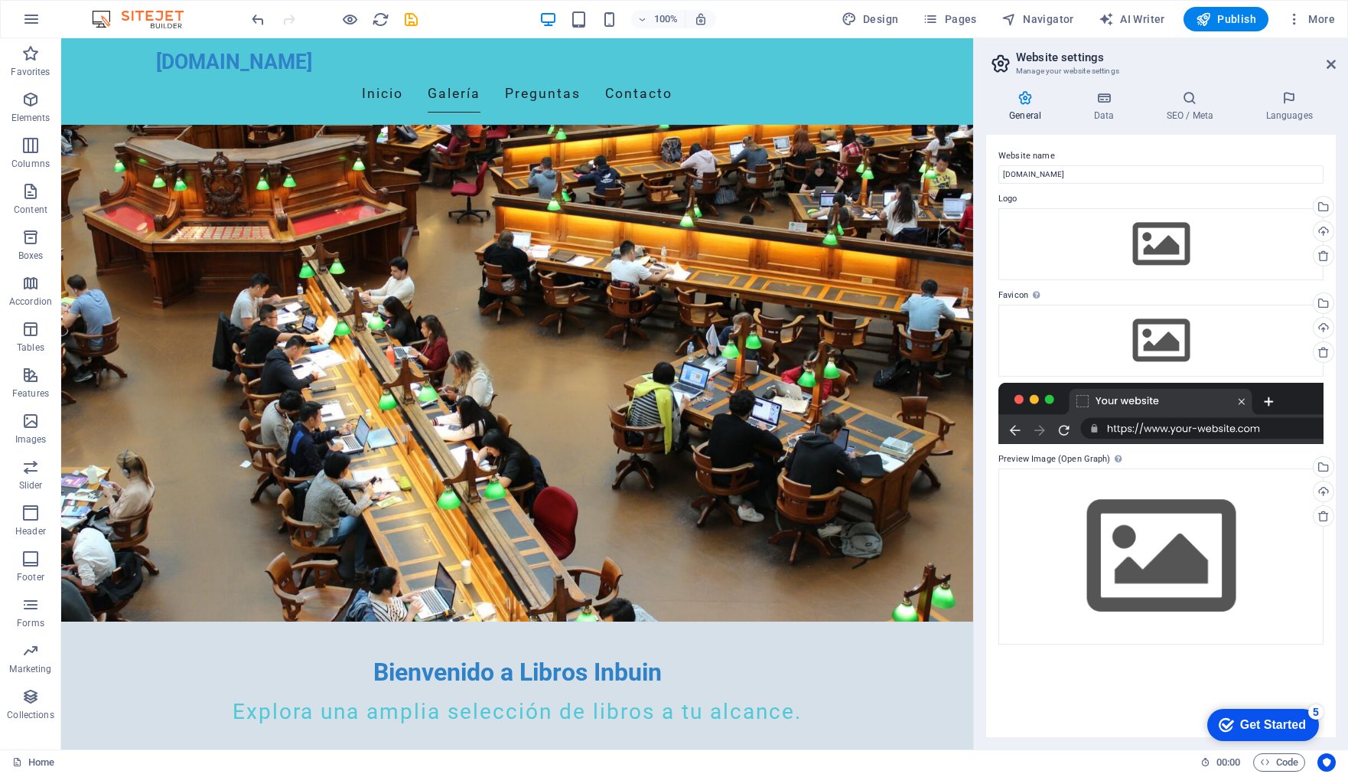
click at [1013, 99] on icon at bounding box center [1025, 97] width 78 height 15
click at [1017, 99] on icon at bounding box center [1025, 97] width 78 height 15
click at [1287, 103] on icon at bounding box center [1289, 97] width 93 height 15
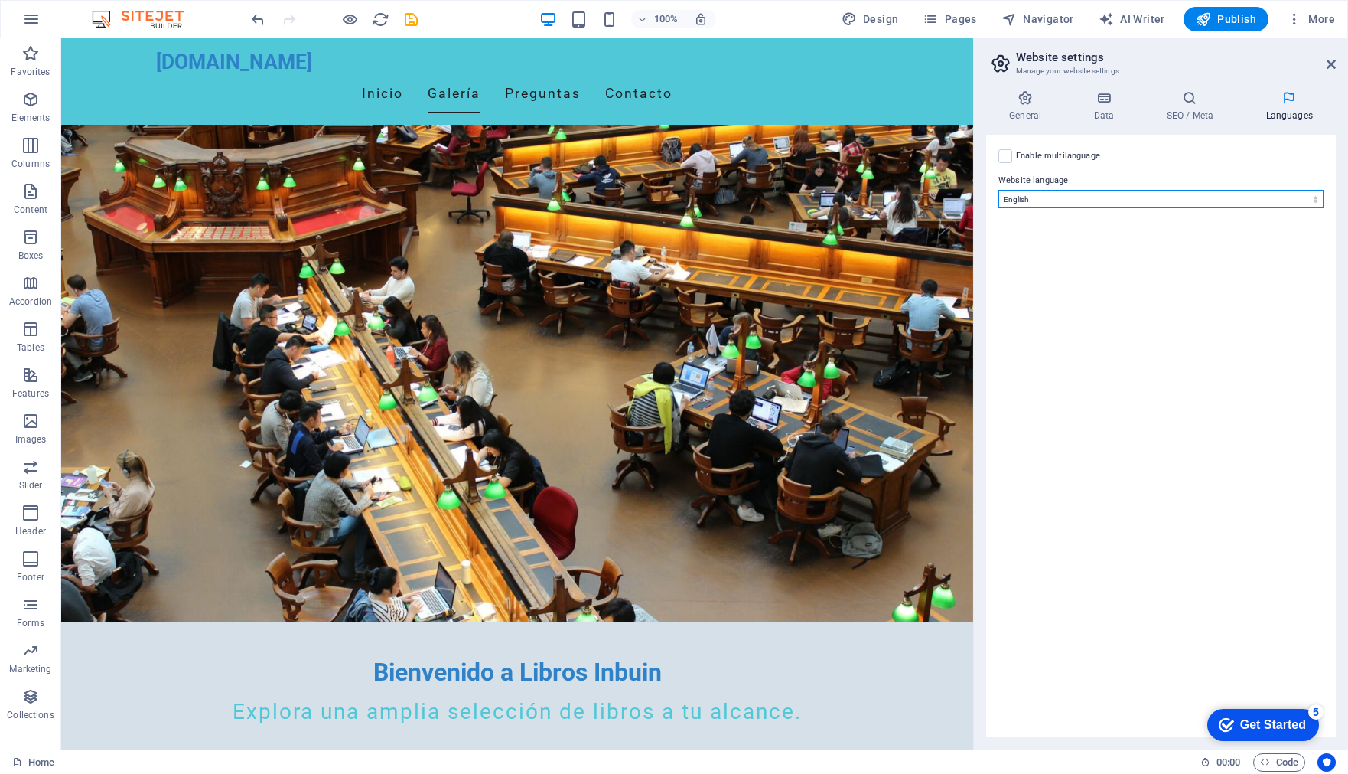
click at [1312, 198] on select "Abkhazian Afar Afrikaans Akan Albanian Amharic Arabic Aragonese Armenian Assame…" at bounding box center [1160, 199] width 325 height 18
select select "148"
click at [998, 190] on select "Abkhazian Afar Afrikaans Akan Albanian Amharic Arabic Aragonese Armenian Assame…" at bounding box center [1160, 199] width 325 height 18
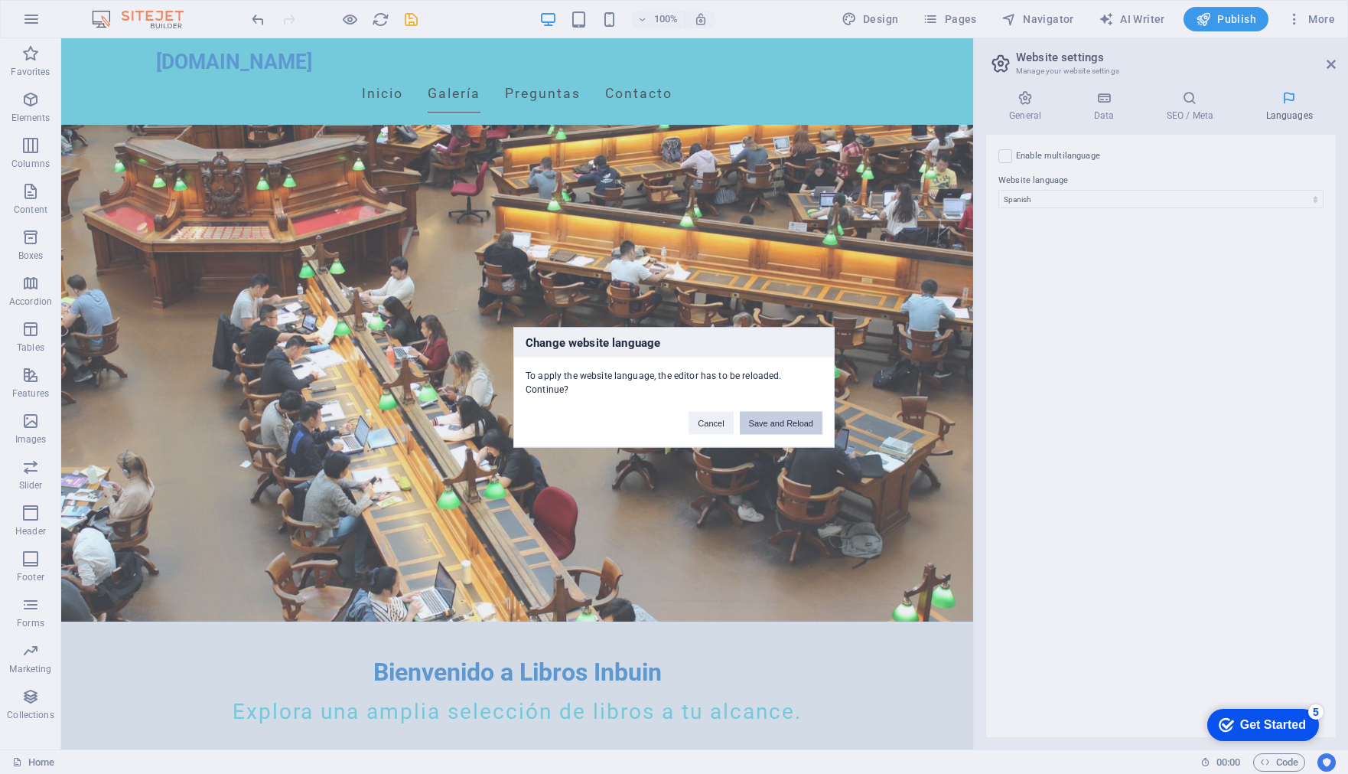
click at [776, 421] on button "Save and Reload" at bounding box center [781, 422] width 83 height 23
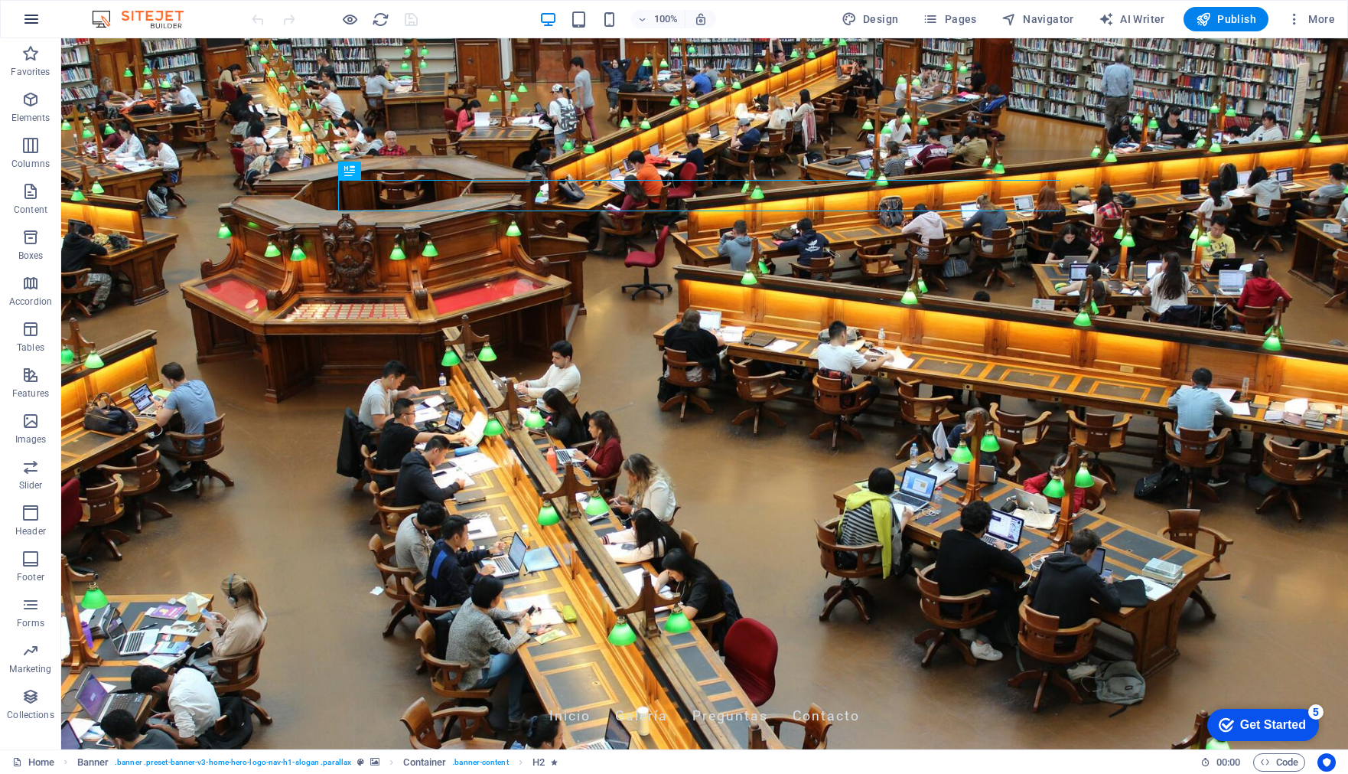
click at [28, 20] on icon "button" at bounding box center [31, 19] width 18 height 18
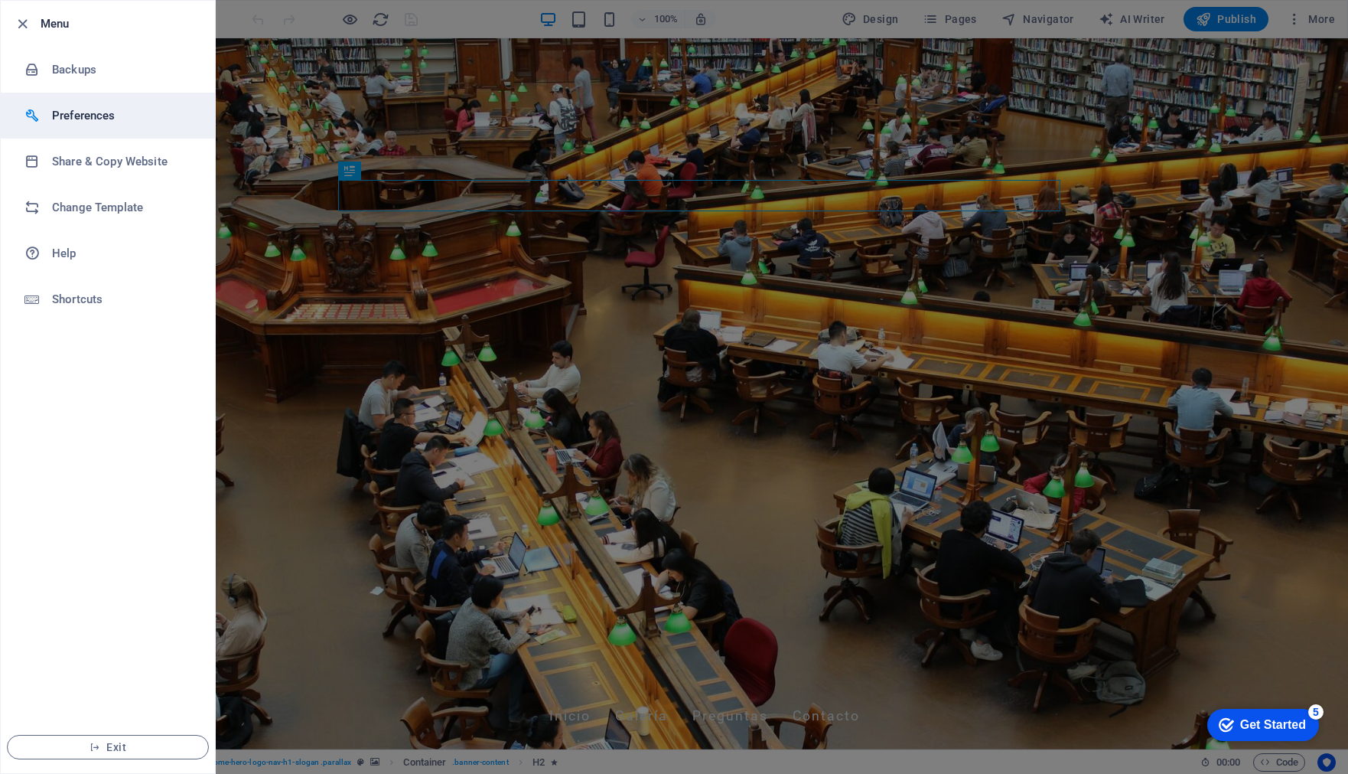
click at [80, 112] on h6 "Preferences" at bounding box center [123, 115] width 142 height 18
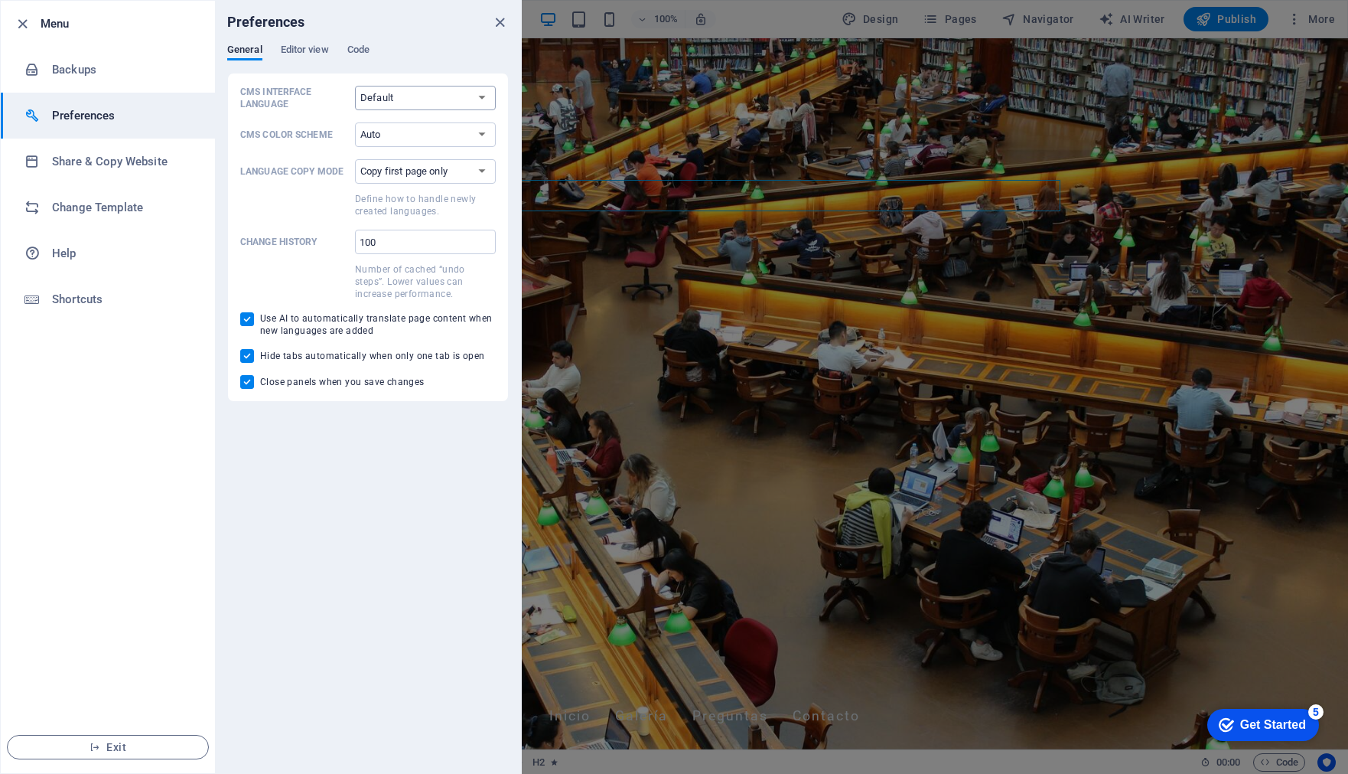
click at [487, 96] on select "Default Deutsch English Español Français Magyar Italiano Nederlands Polski Port…" at bounding box center [425, 98] width 141 height 24
select select "es"
click at [355, 86] on select "Default Deutsch English Español Français Magyar Italiano Nederlands Polski Port…" at bounding box center [425, 98] width 141 height 24
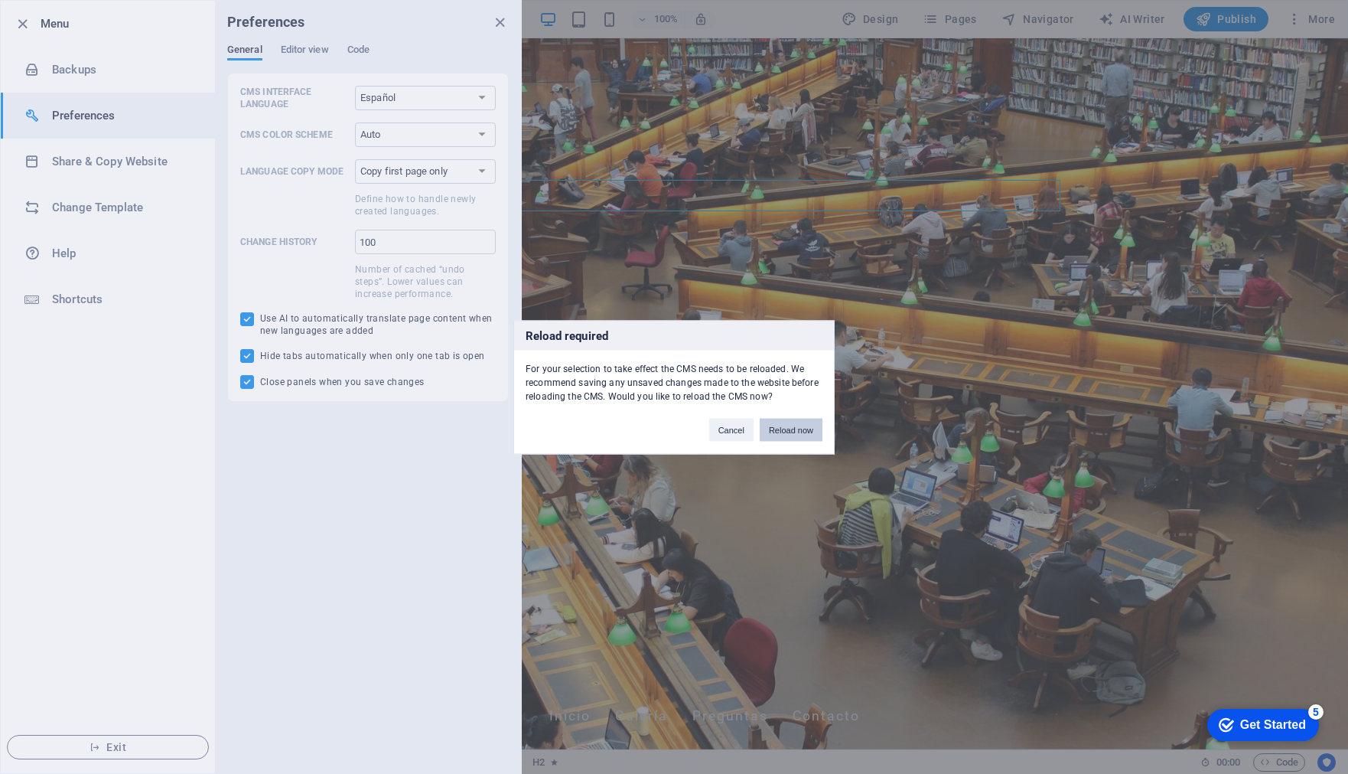
click at [792, 428] on button "Reload now" at bounding box center [791, 429] width 63 height 23
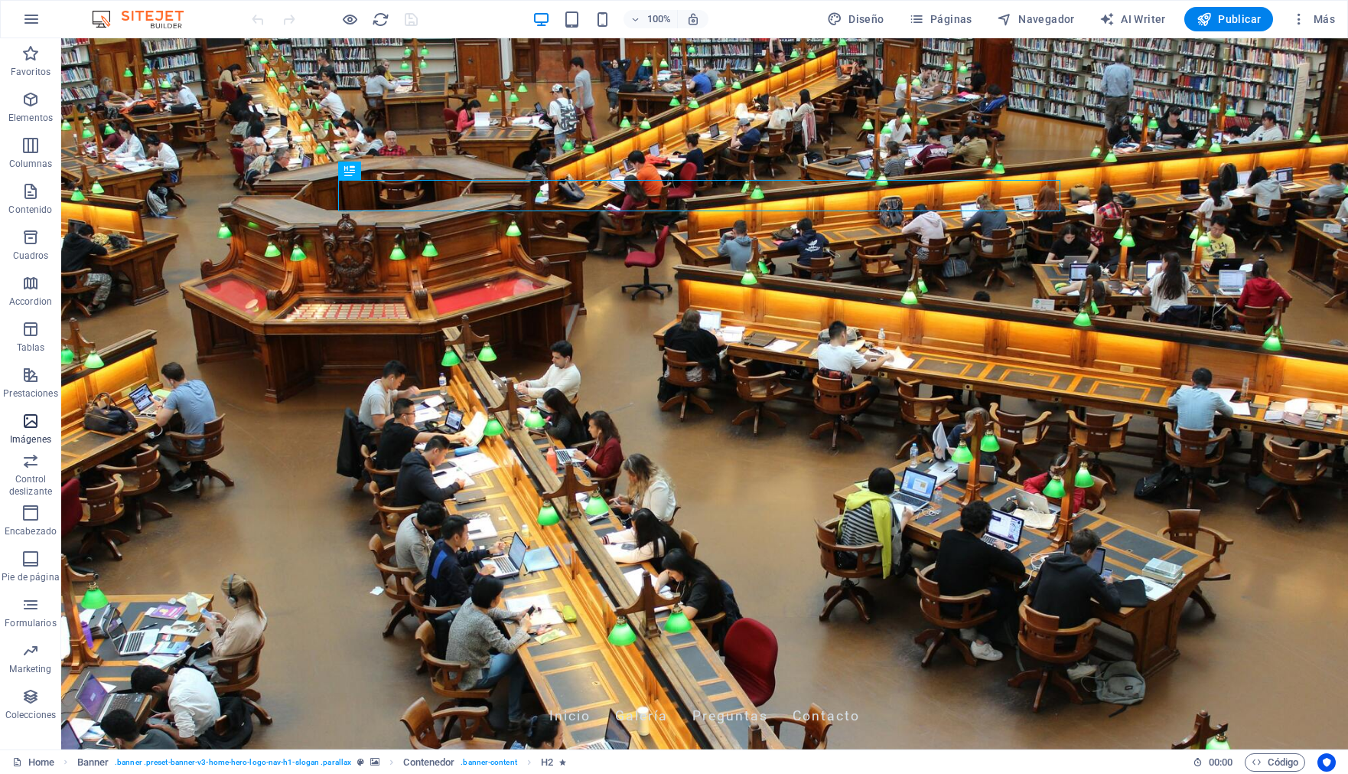
click at [31, 427] on icon "button" at bounding box center [30, 421] width 18 height 18
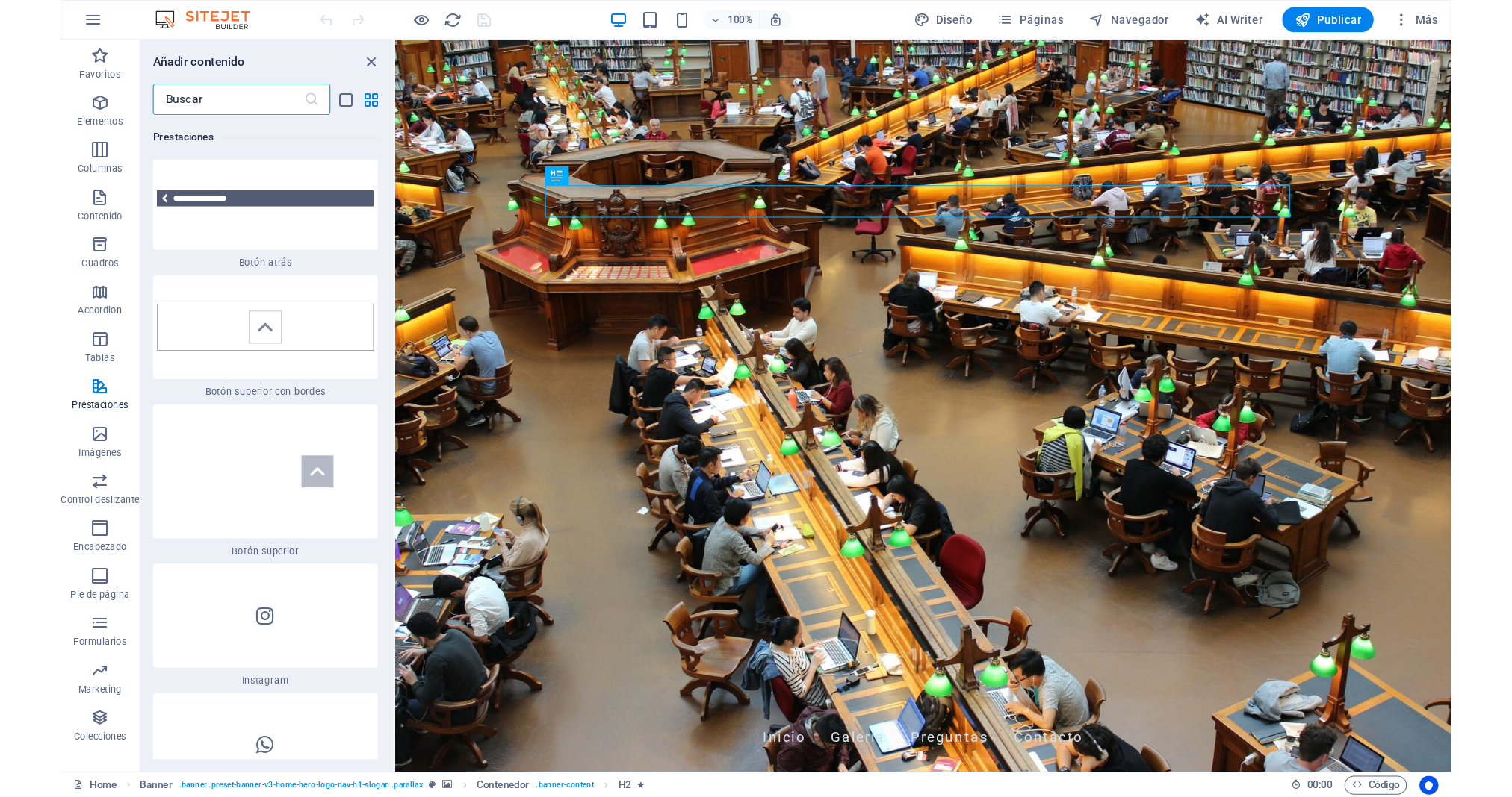
scroll to position [14084, 0]
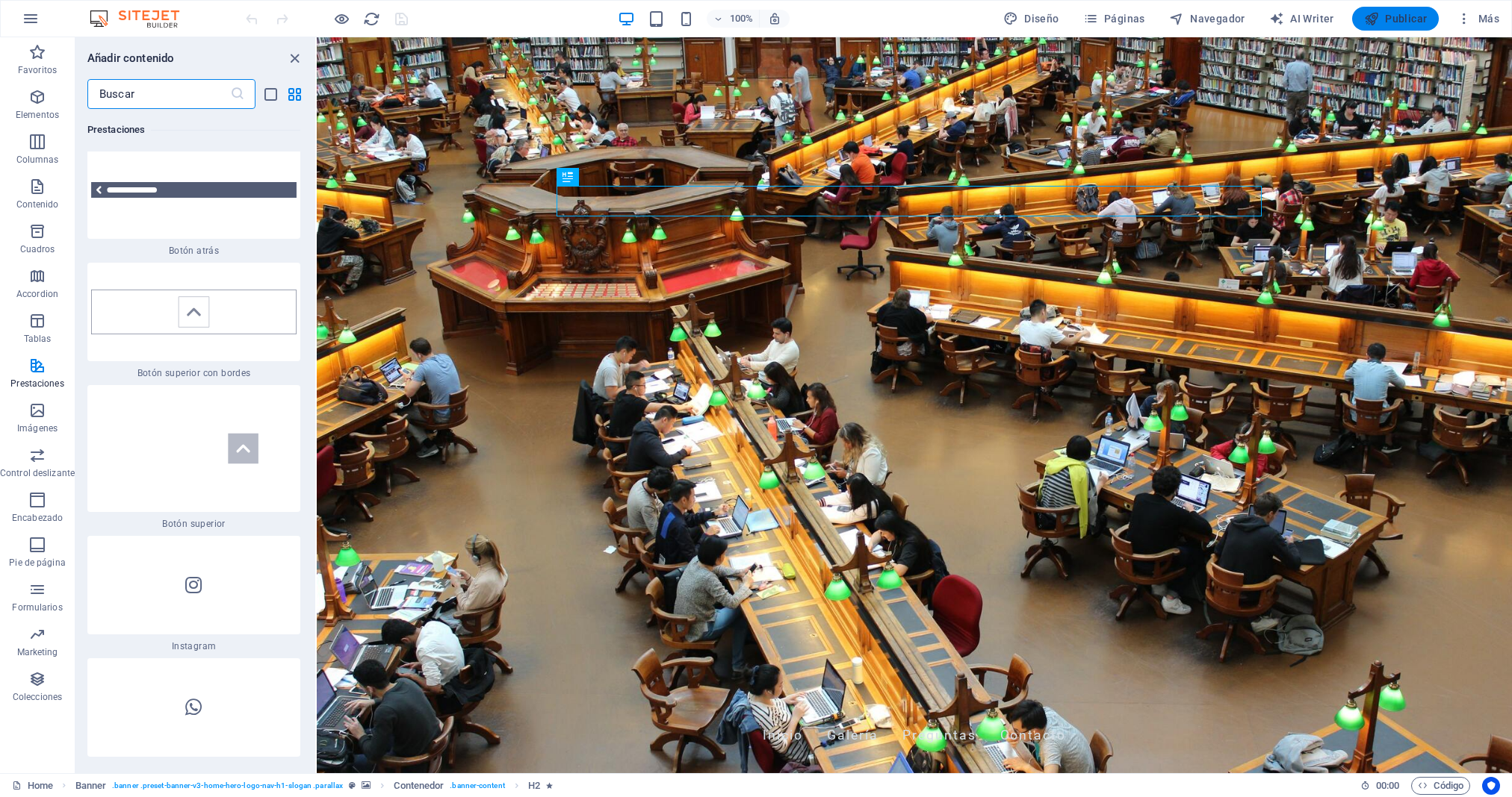
click at [1315, 19] on span "Publicar" at bounding box center [1395, 18] width 63 height 15
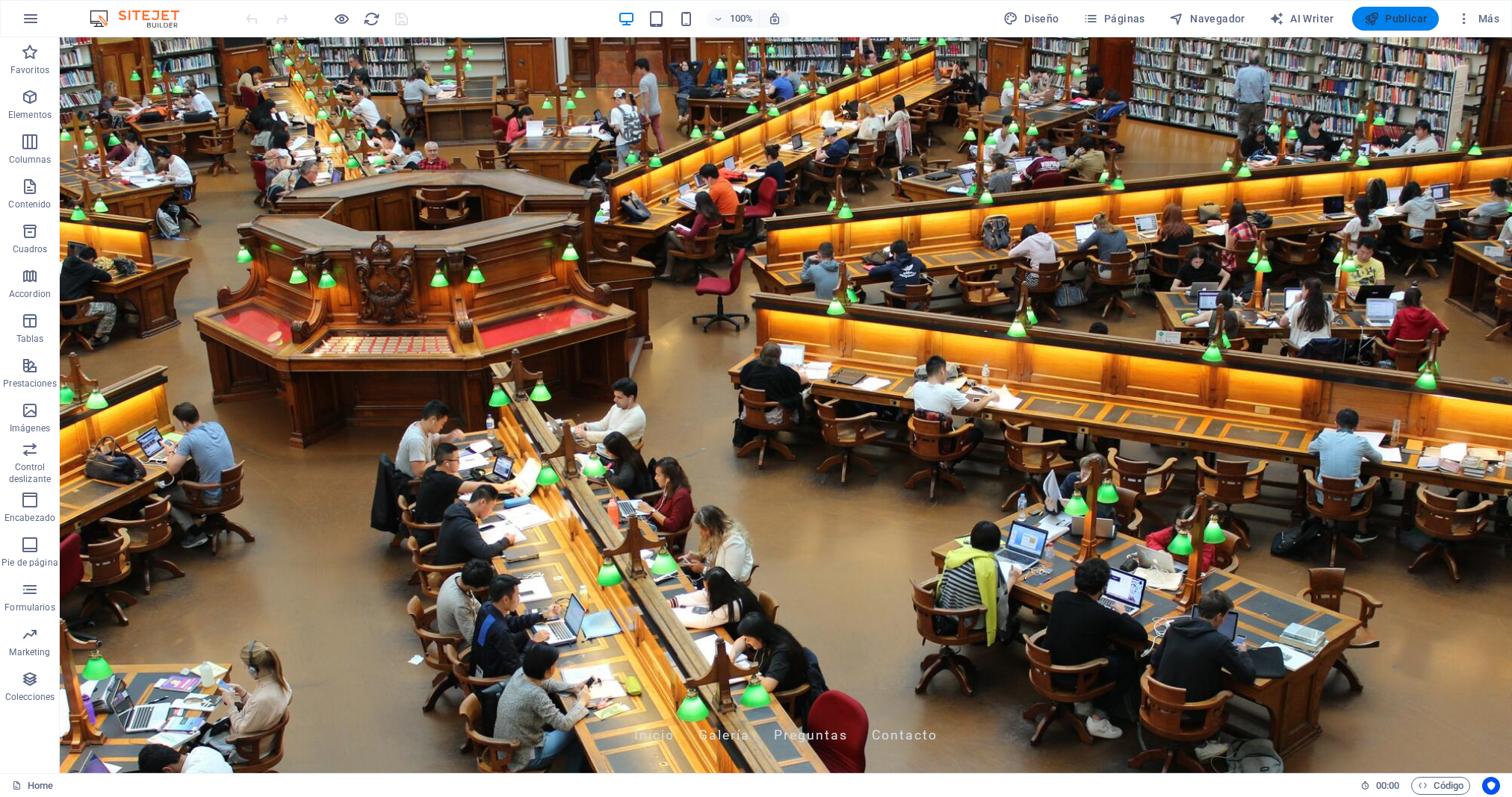
click at [1315, 19] on span "Publicar" at bounding box center [1395, 18] width 63 height 15
